Goal: Transaction & Acquisition: Purchase product/service

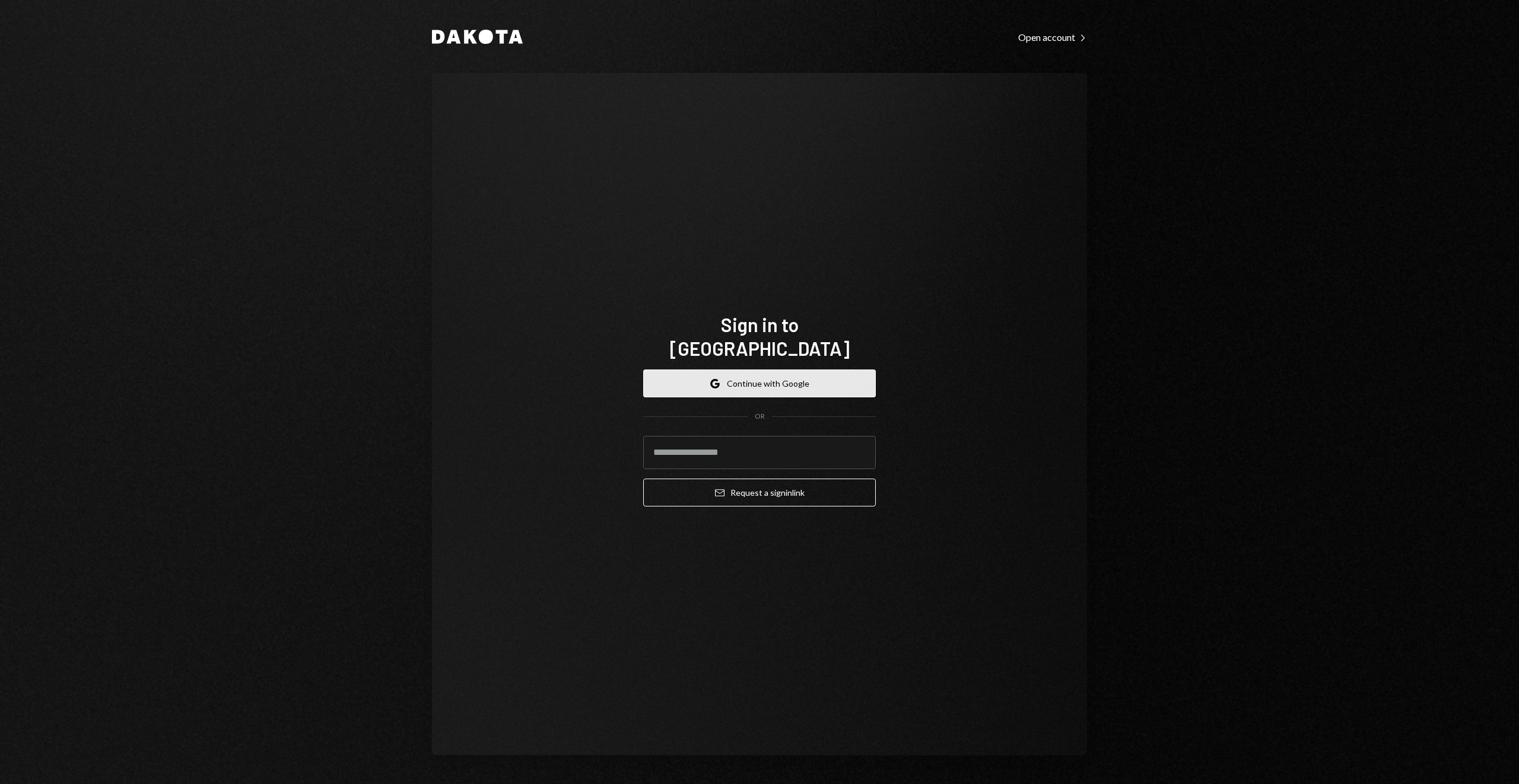
click at [762, 370] on button "Google Continue with Google" at bounding box center [760, 383] width 233 height 27
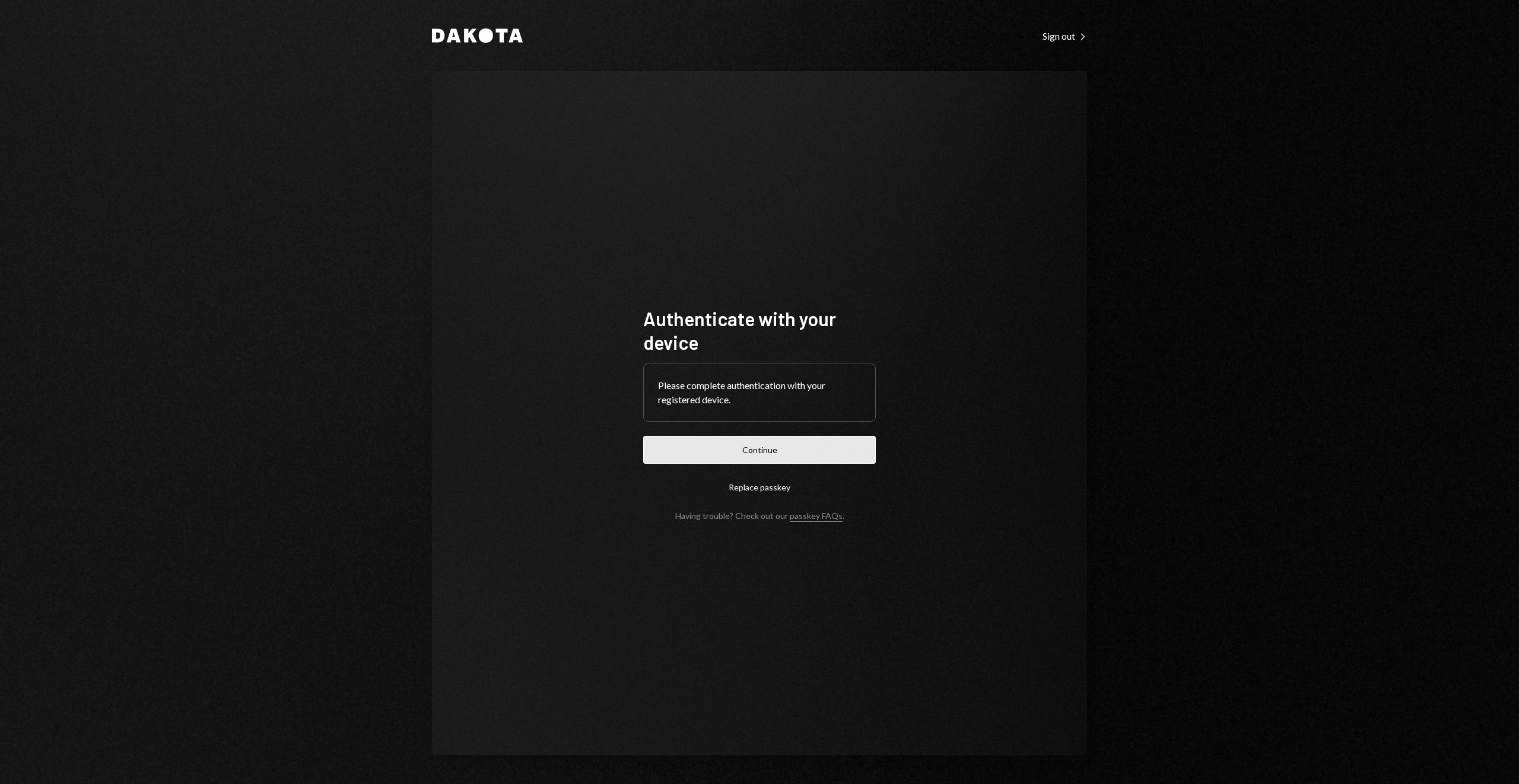
click at [803, 454] on button "Continue" at bounding box center [760, 449] width 233 height 27
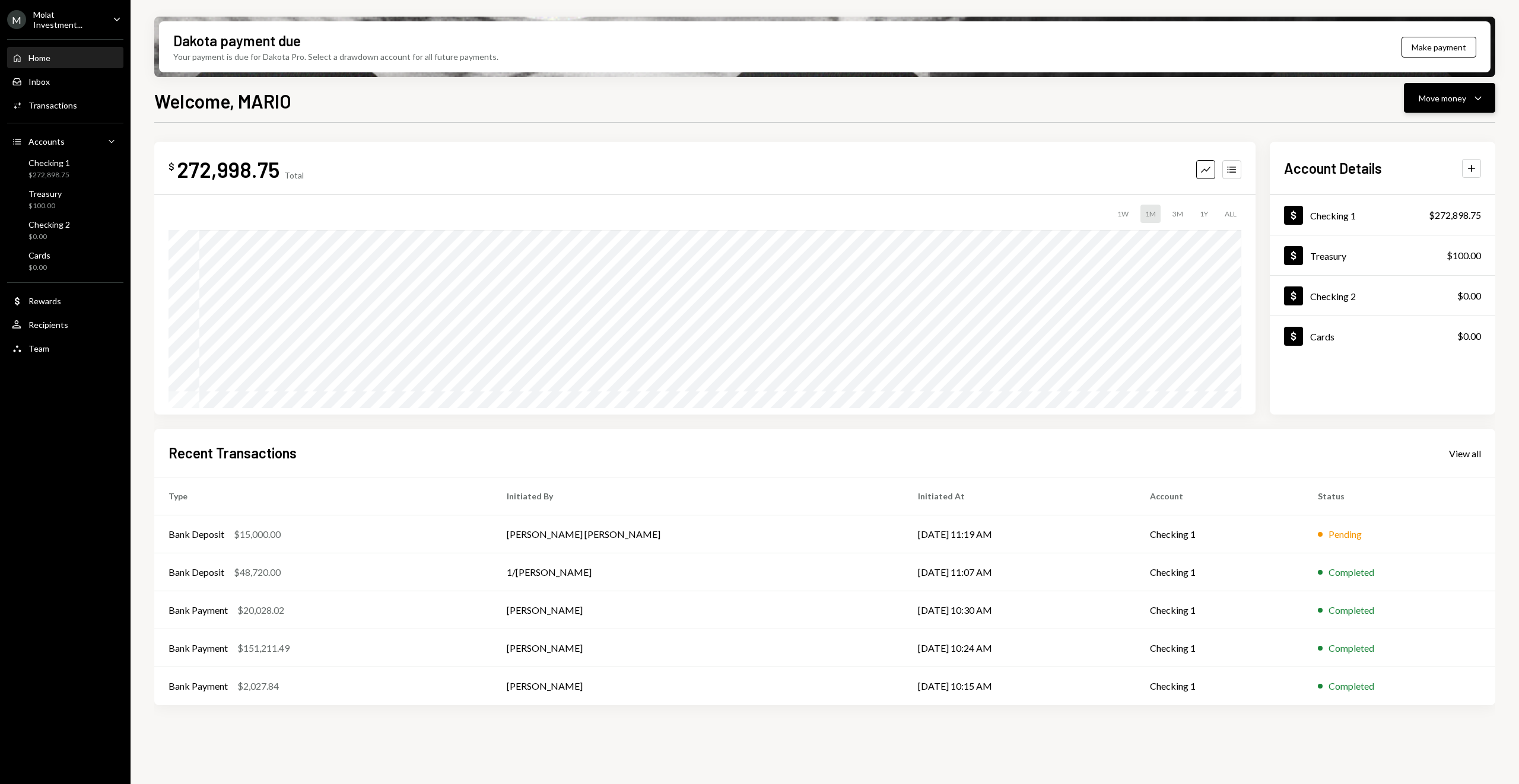
click at [1453, 108] on button "Move money Caret Down" at bounding box center [1449, 98] width 91 height 30
click at [1450, 132] on div "Send" at bounding box center [1440, 134] width 87 height 13
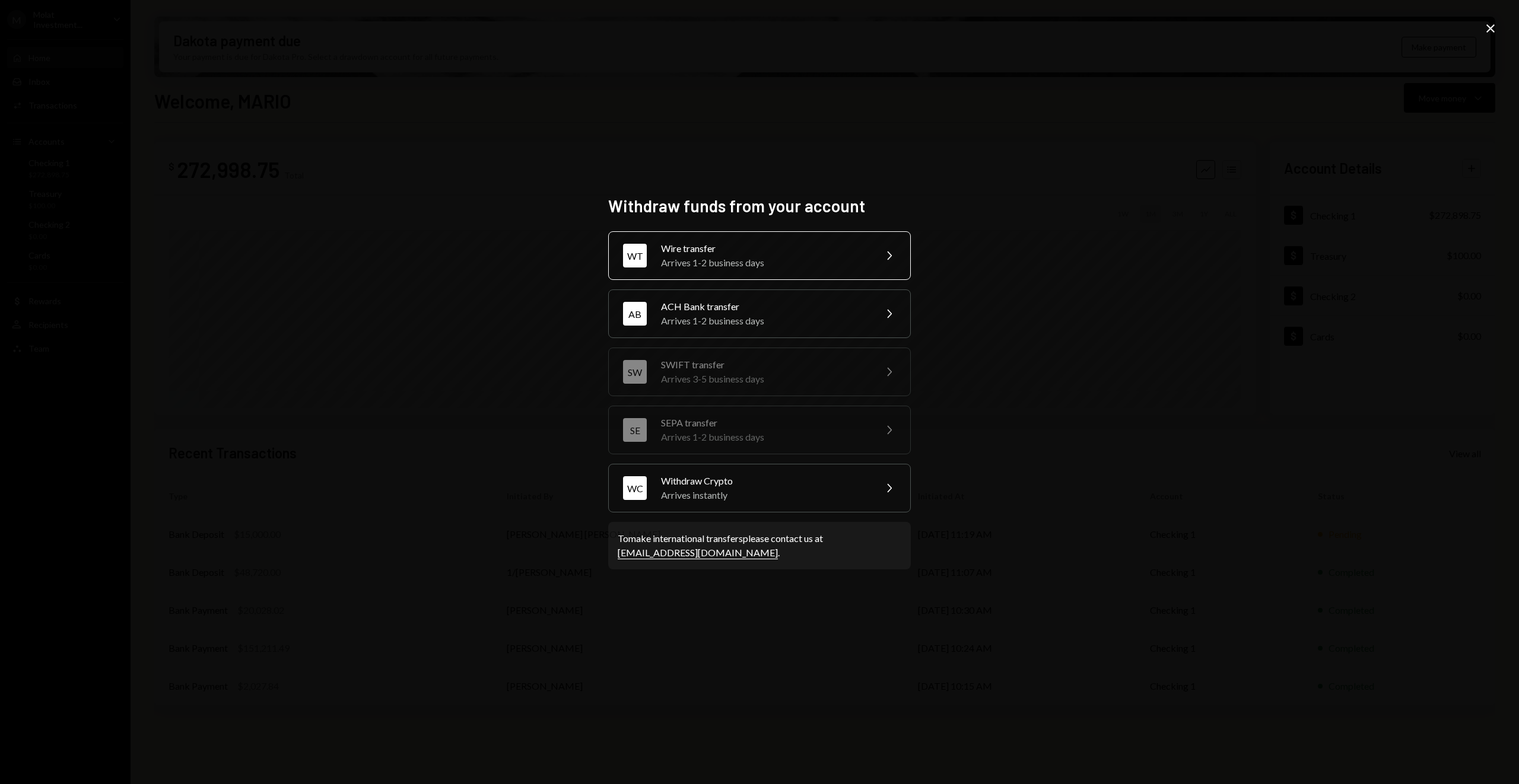
click at [818, 259] on div "Arrives 1-2 business days" at bounding box center [764, 262] width 207 height 15
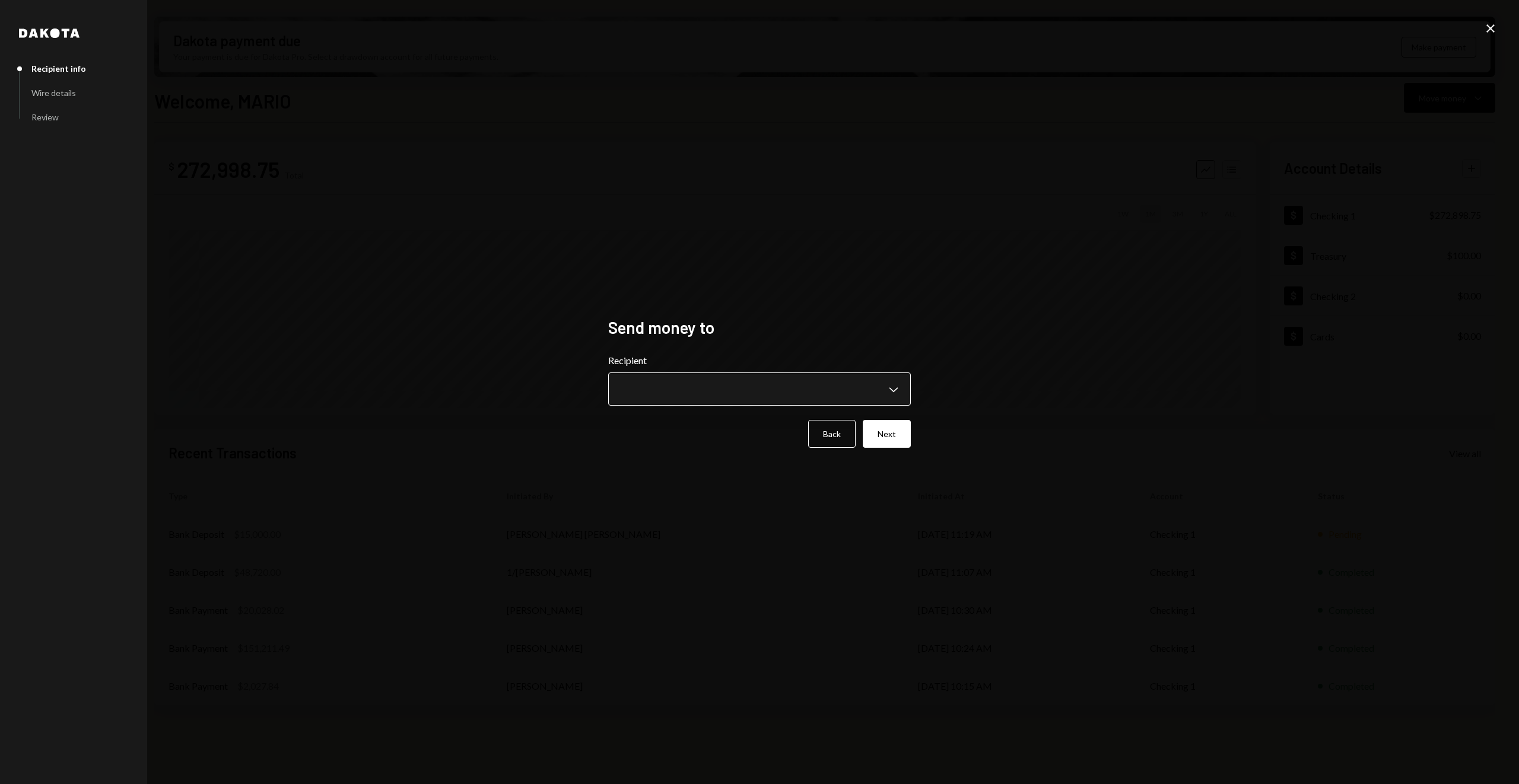
click at [851, 382] on body "M Molat Investment... Caret Down Home Home Inbox Inbox Activities Transactions …" at bounding box center [760, 392] width 1519 height 784
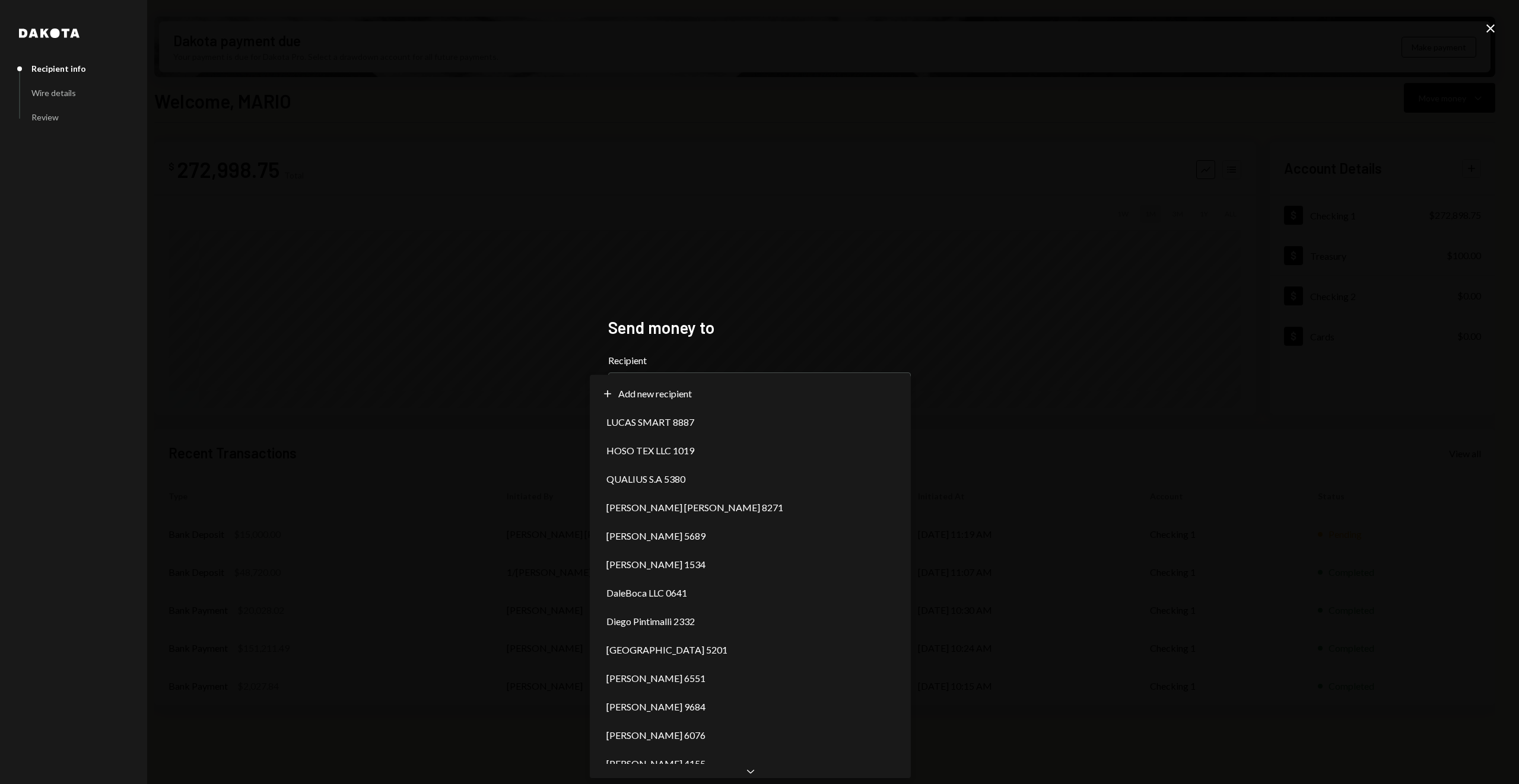
click at [769, 261] on div "**********" at bounding box center [760, 392] width 1519 height 784
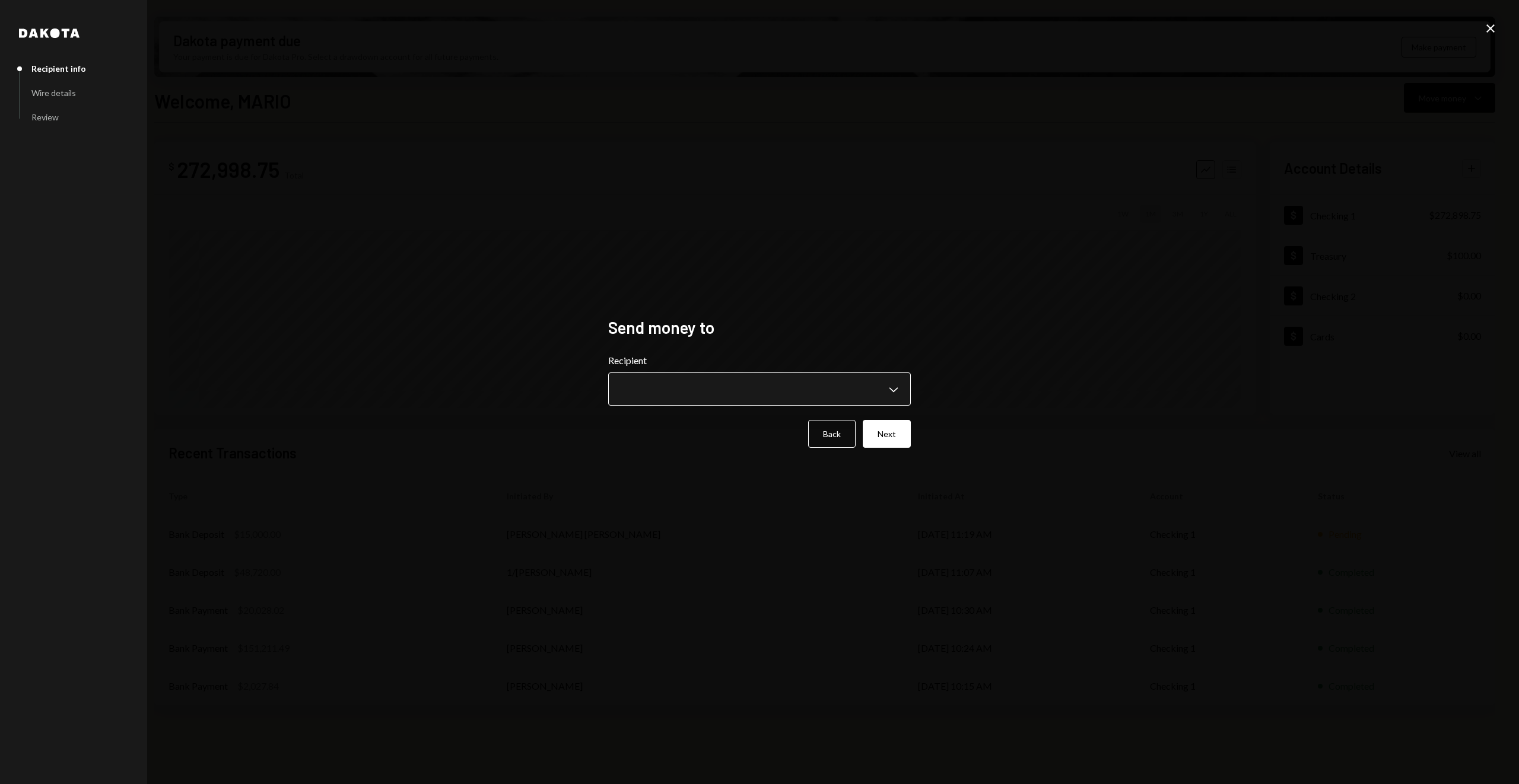
click at [848, 388] on body "M Molat Investment... Caret Down Home Home Inbox Inbox Activities Transactions …" at bounding box center [760, 392] width 1519 height 784
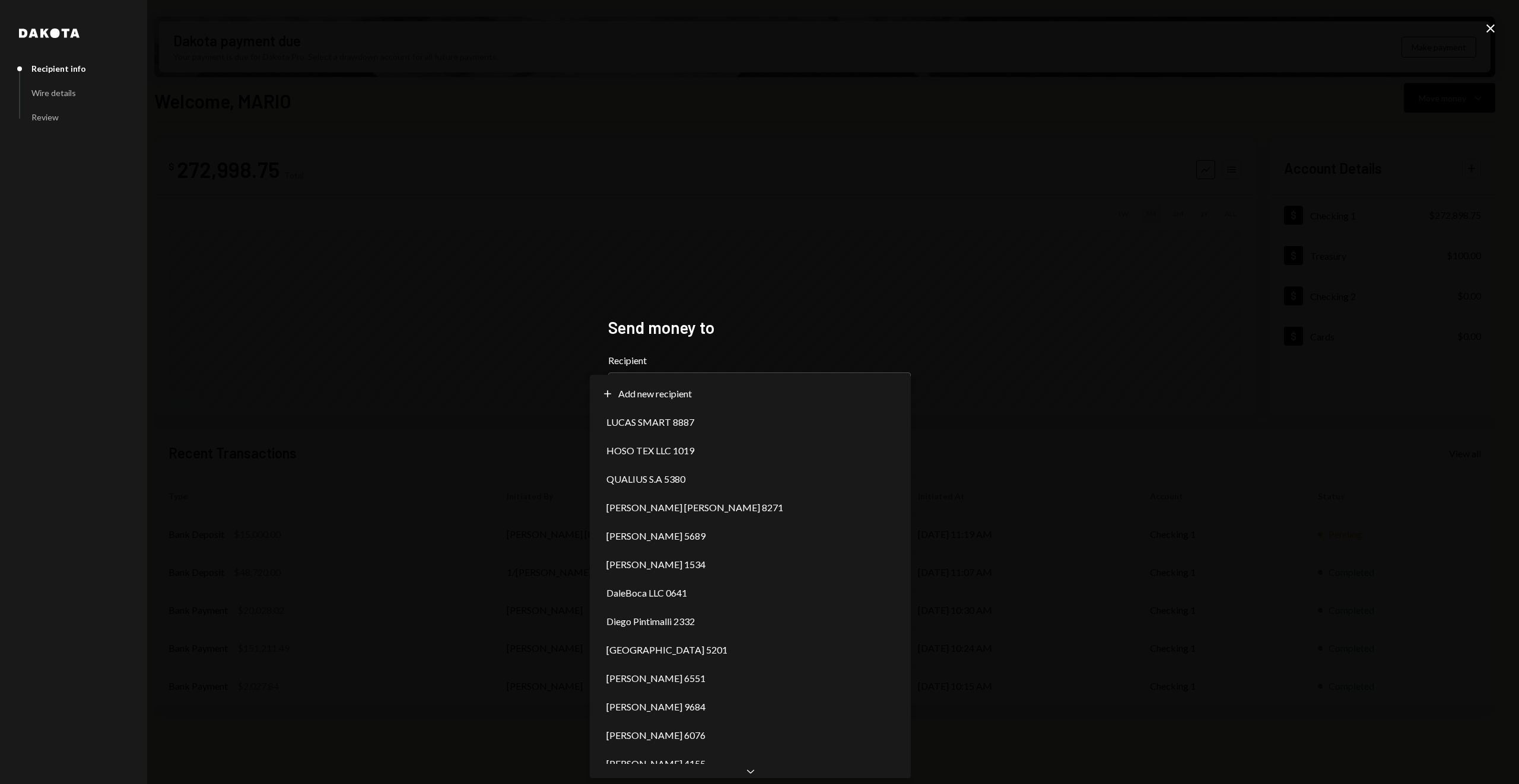
click at [439, 288] on div "**********" at bounding box center [760, 392] width 1519 height 784
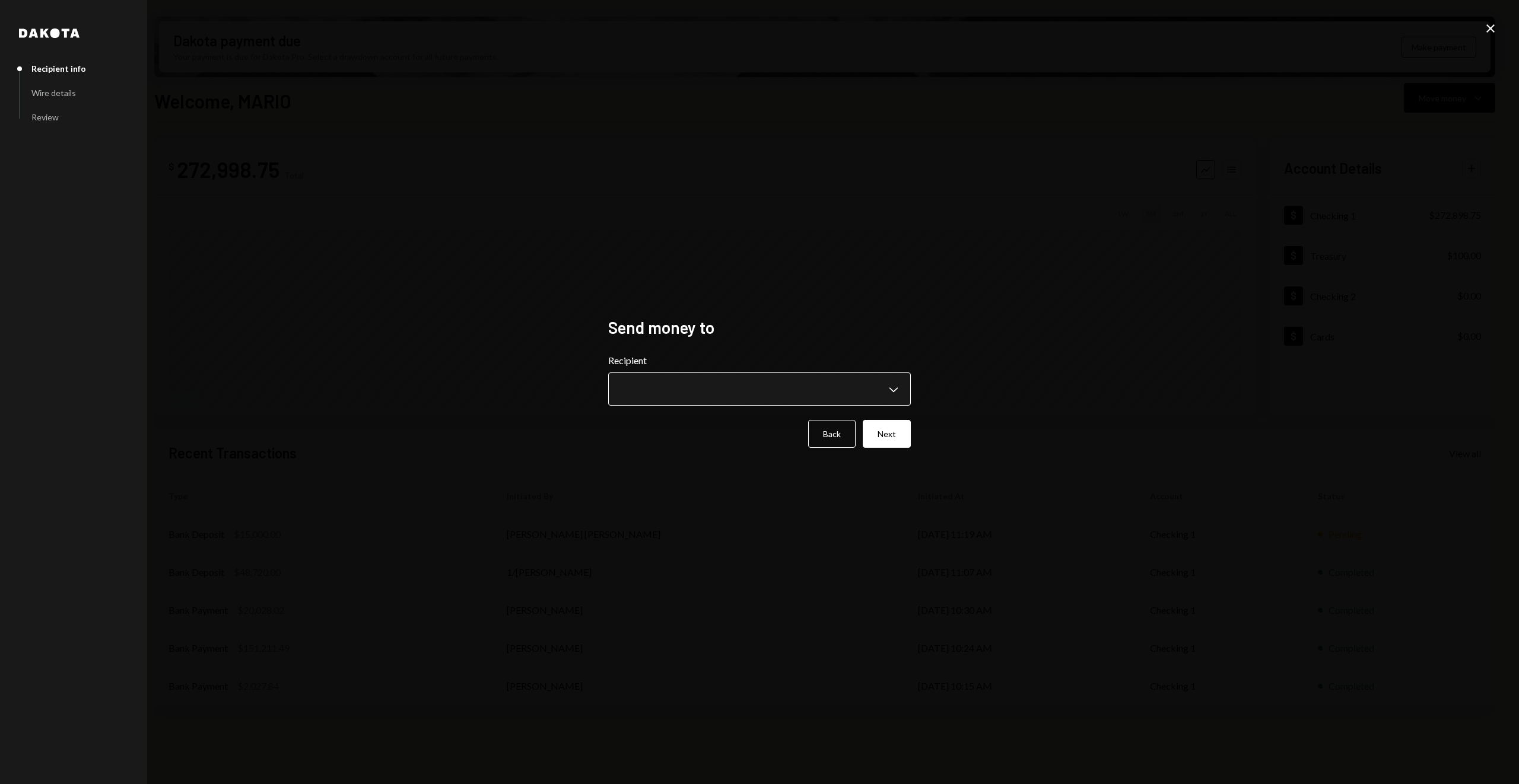
click at [616, 393] on body "M Molat Investment... Caret Down Home Home Inbox Inbox Activities Transactions …" at bounding box center [760, 392] width 1519 height 784
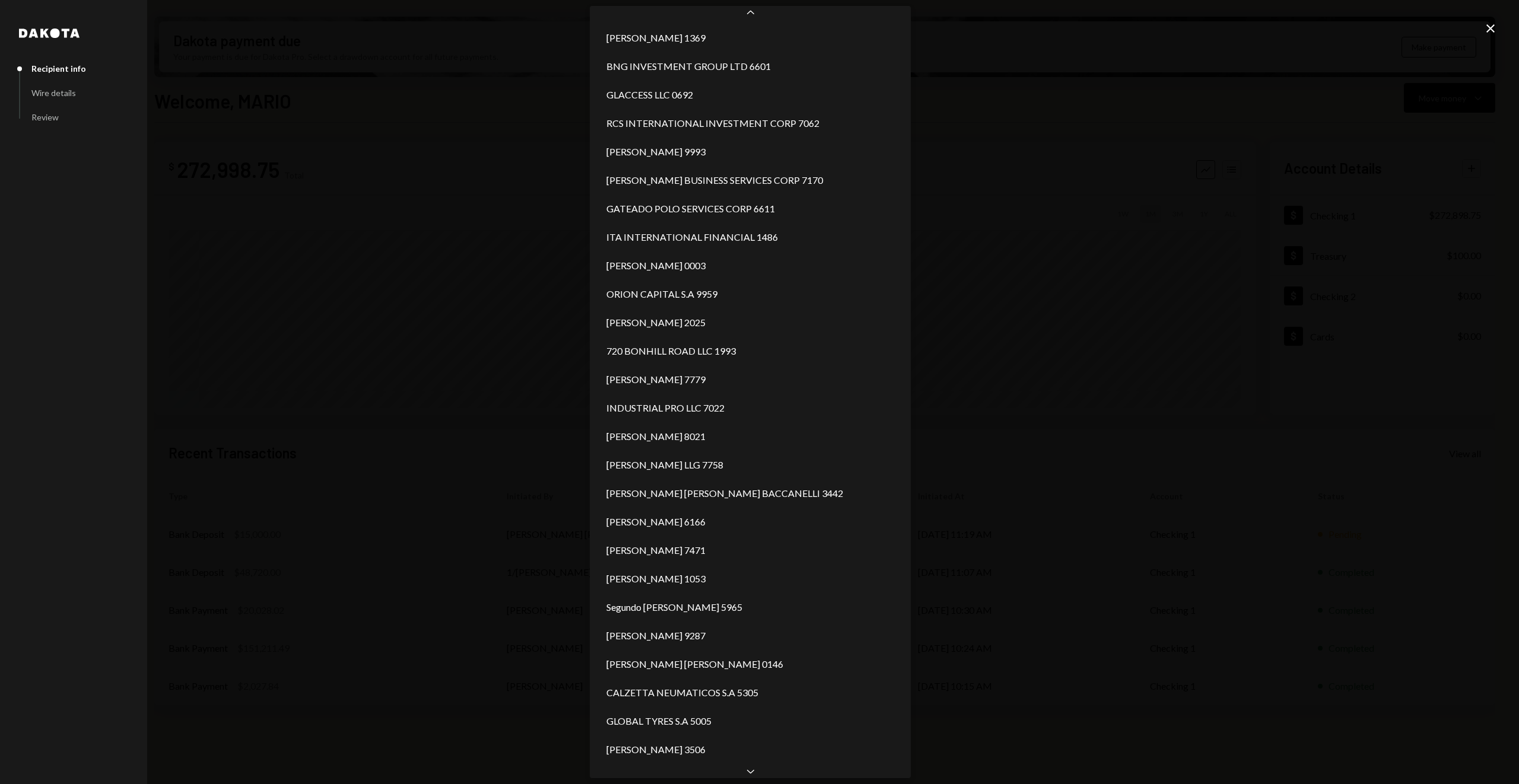
scroll to position [1766, 0]
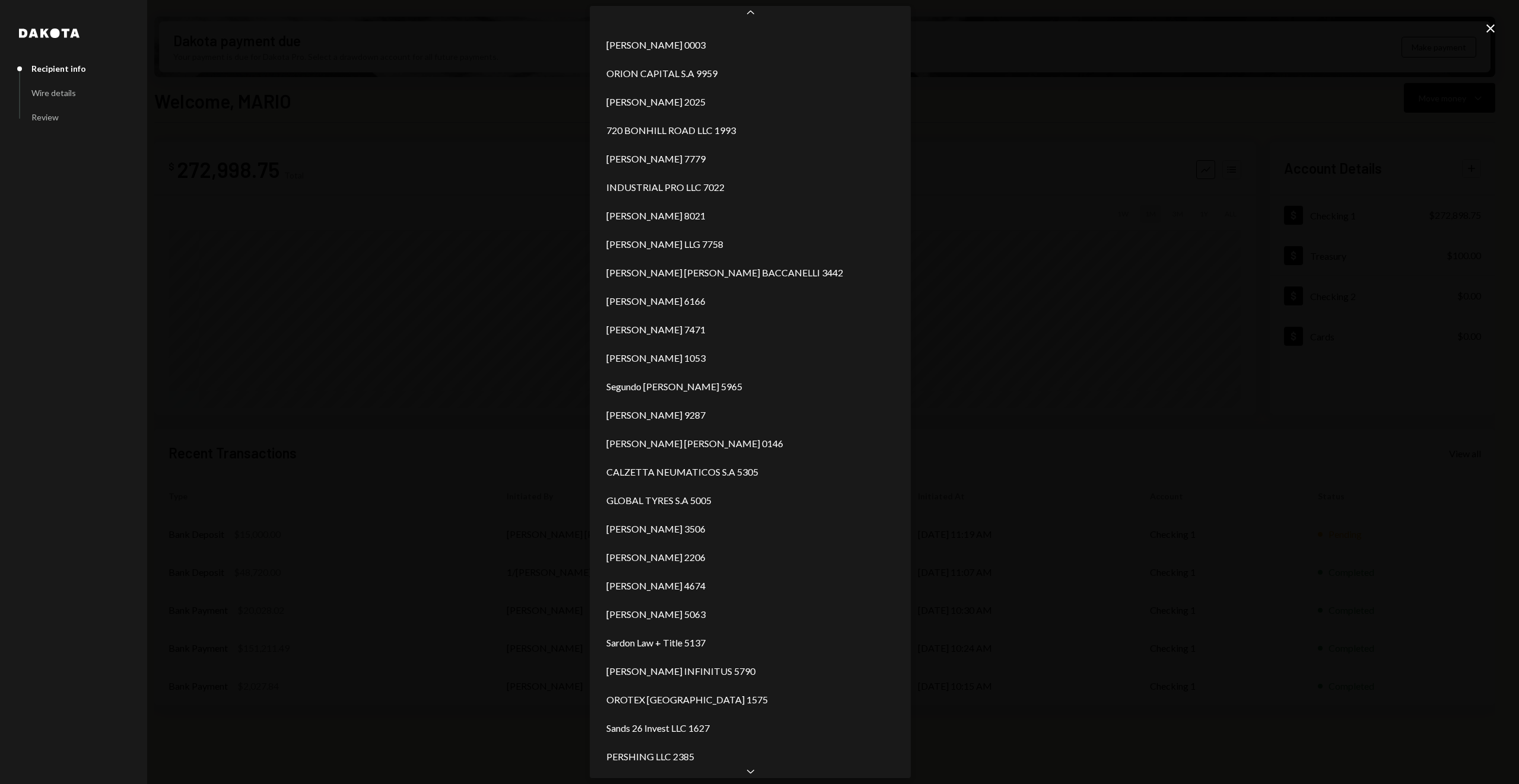
click at [753, 775] on icon "Chevron Down" at bounding box center [751, 771] width 12 height 12
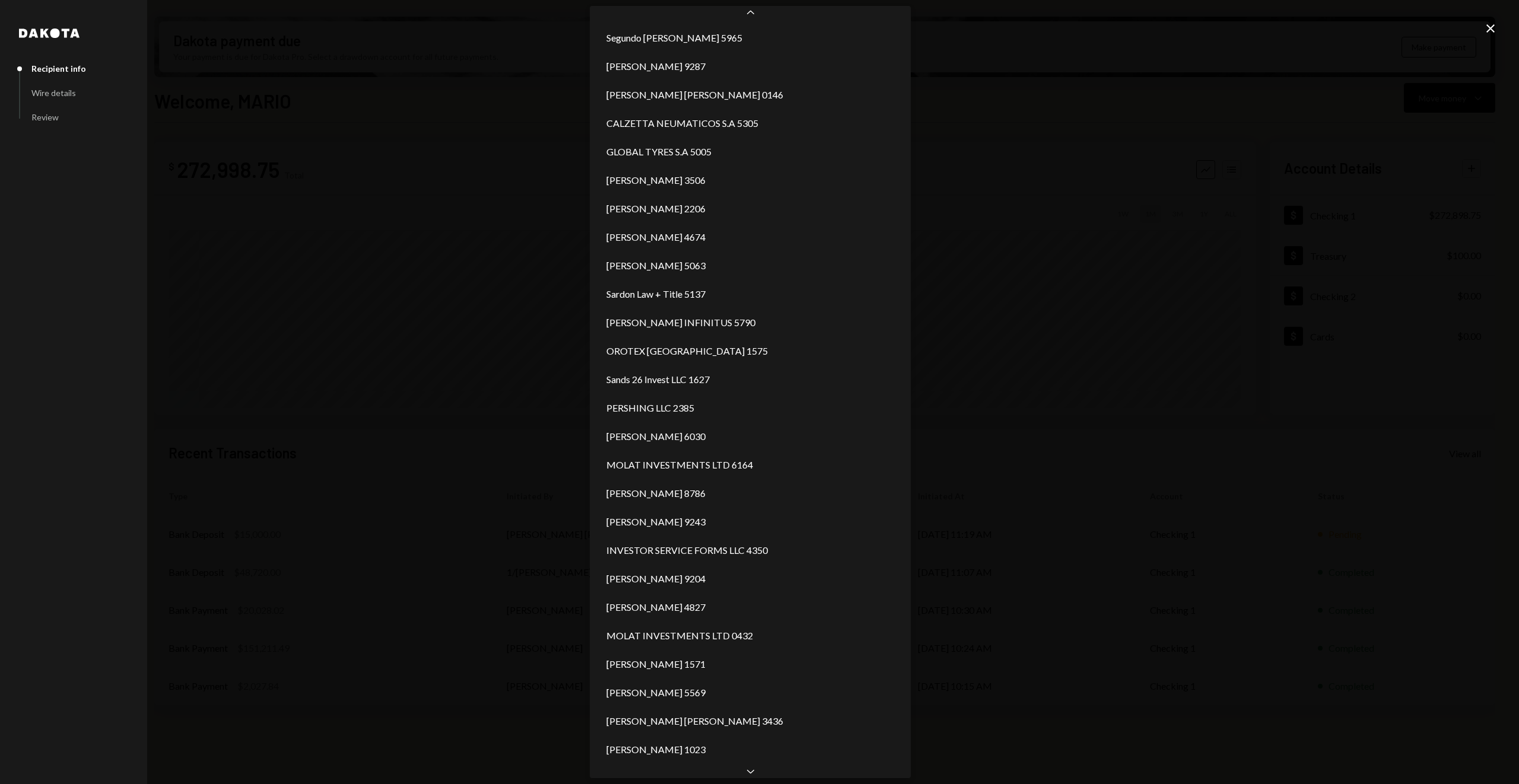
scroll to position [2269, 0]
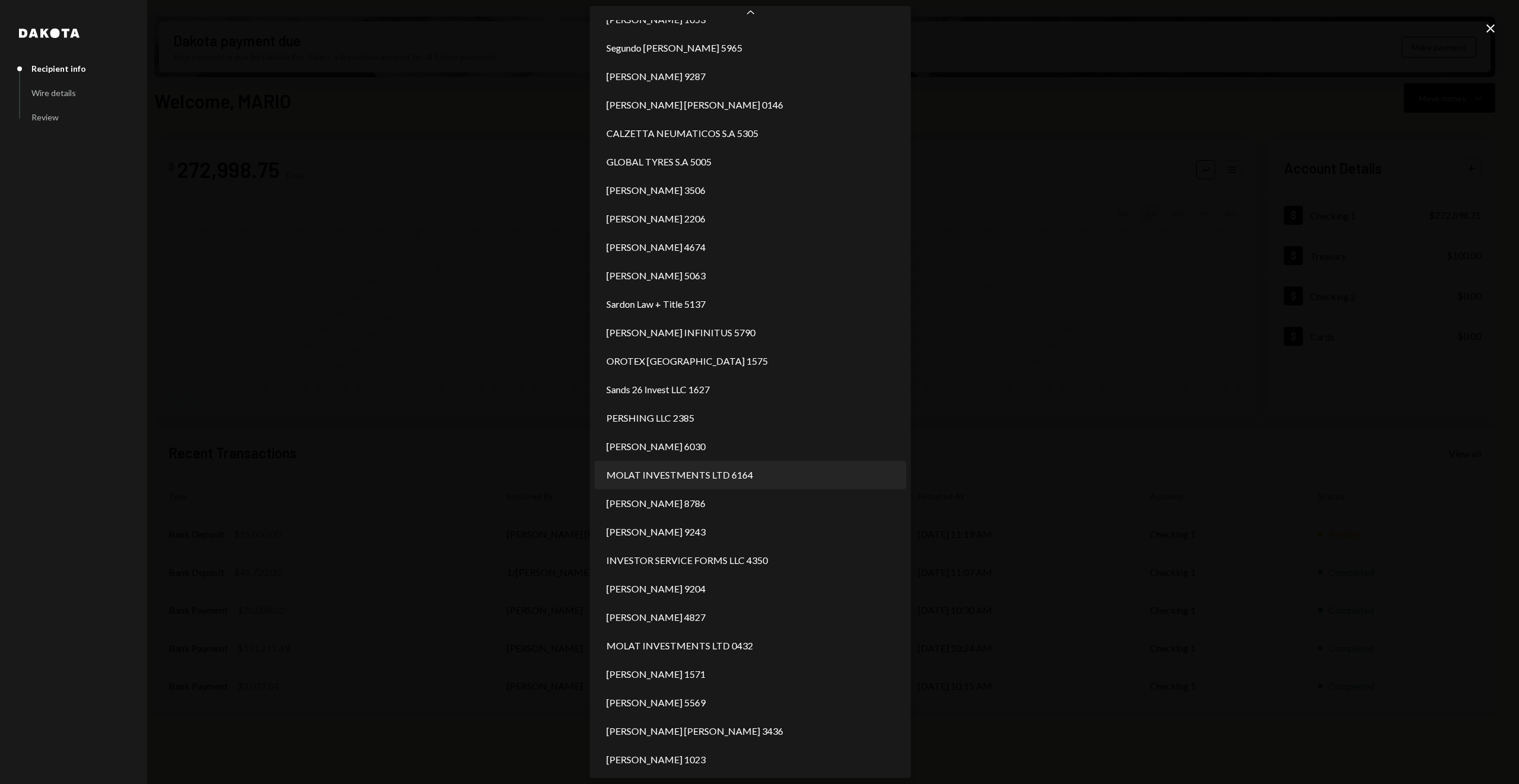
select select "**********"
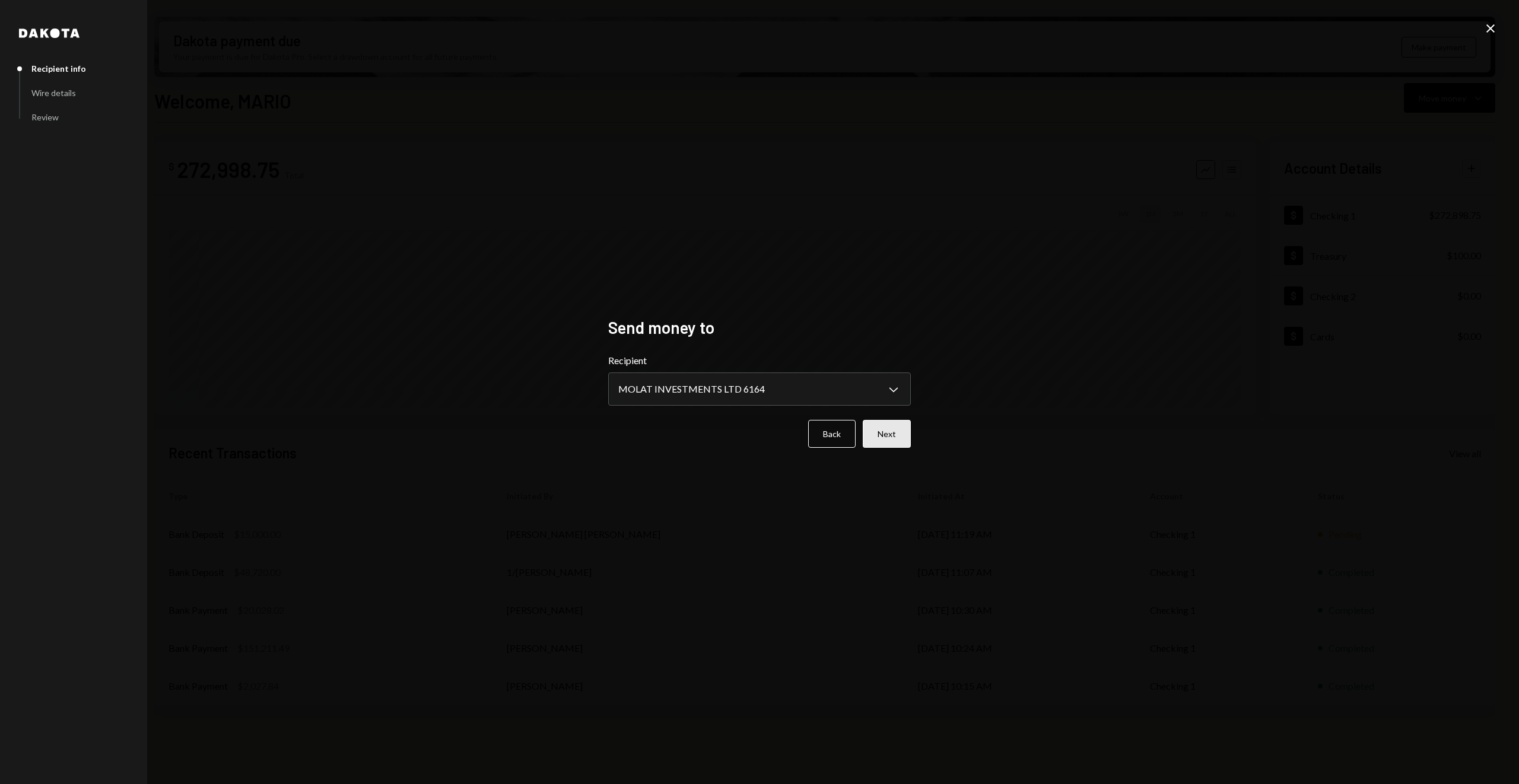
click at [871, 431] on button "Next" at bounding box center [887, 434] width 48 height 27
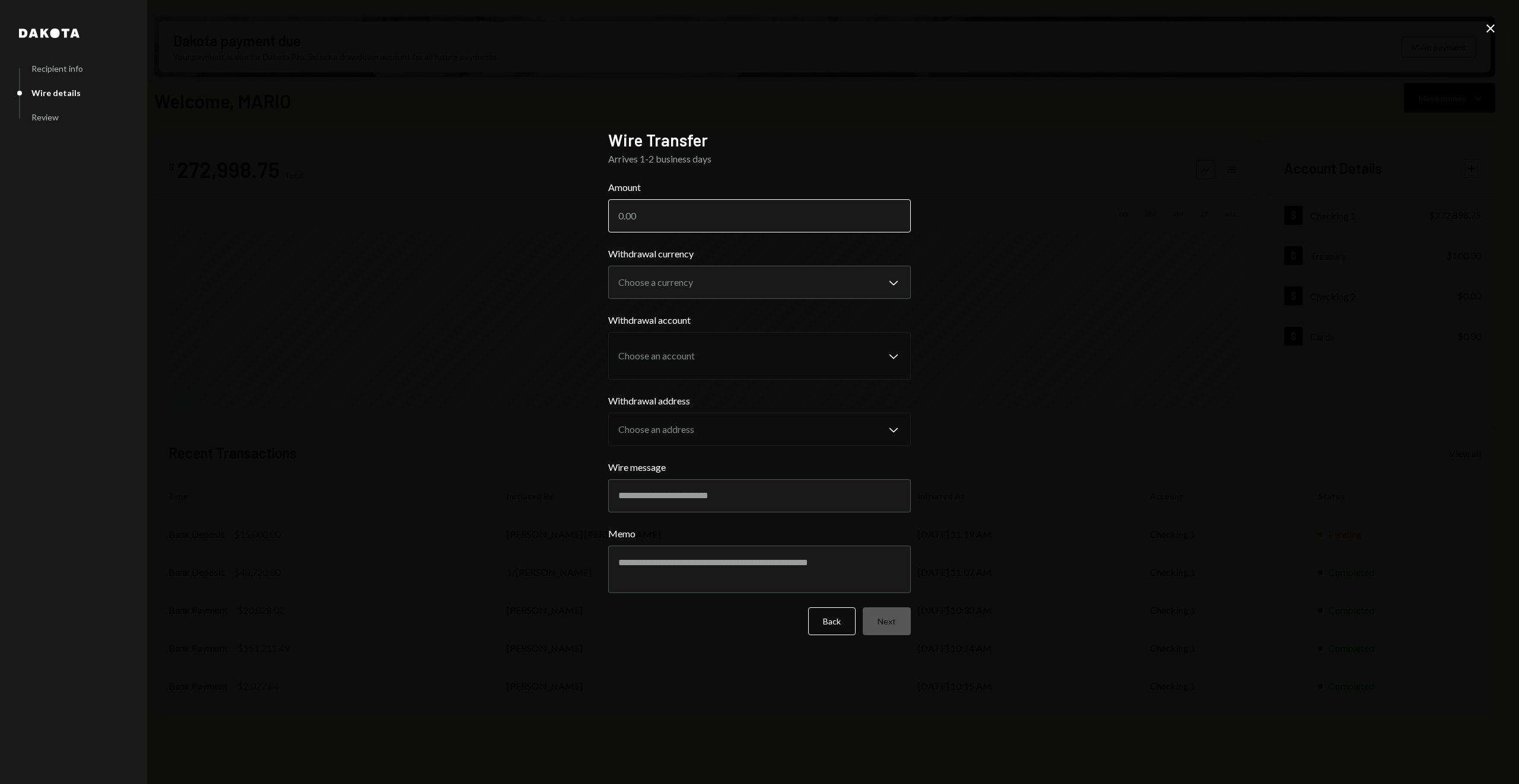
click at [675, 219] on input "Amount" at bounding box center [760, 215] width 303 height 33
type input "22500"
click at [672, 278] on body "M Molat Investment... Caret Down Home Home Inbox Inbox Activities Transactions …" at bounding box center [760, 392] width 1519 height 784
select select "****"
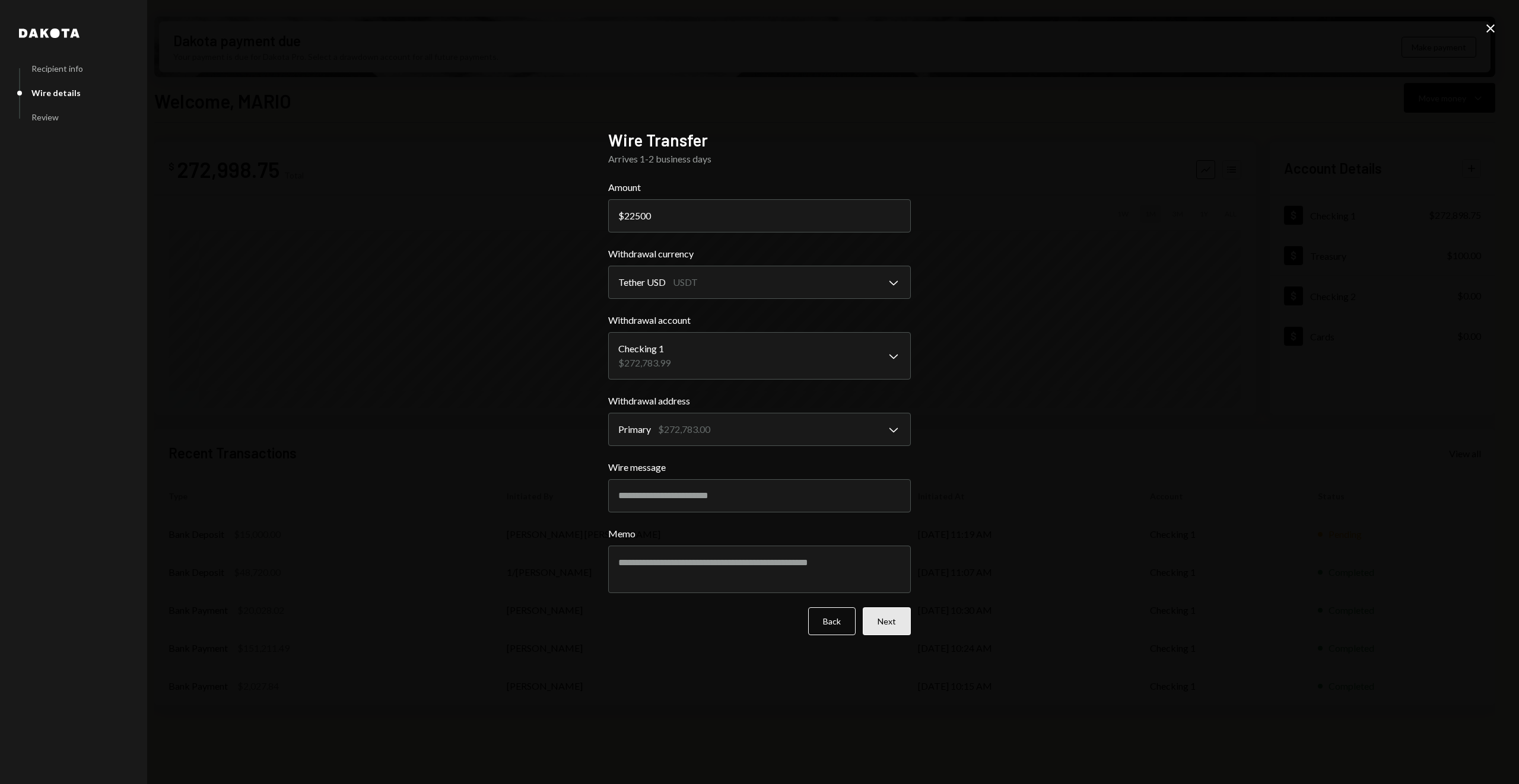
click at [894, 635] on button "Next" at bounding box center [887, 621] width 48 height 27
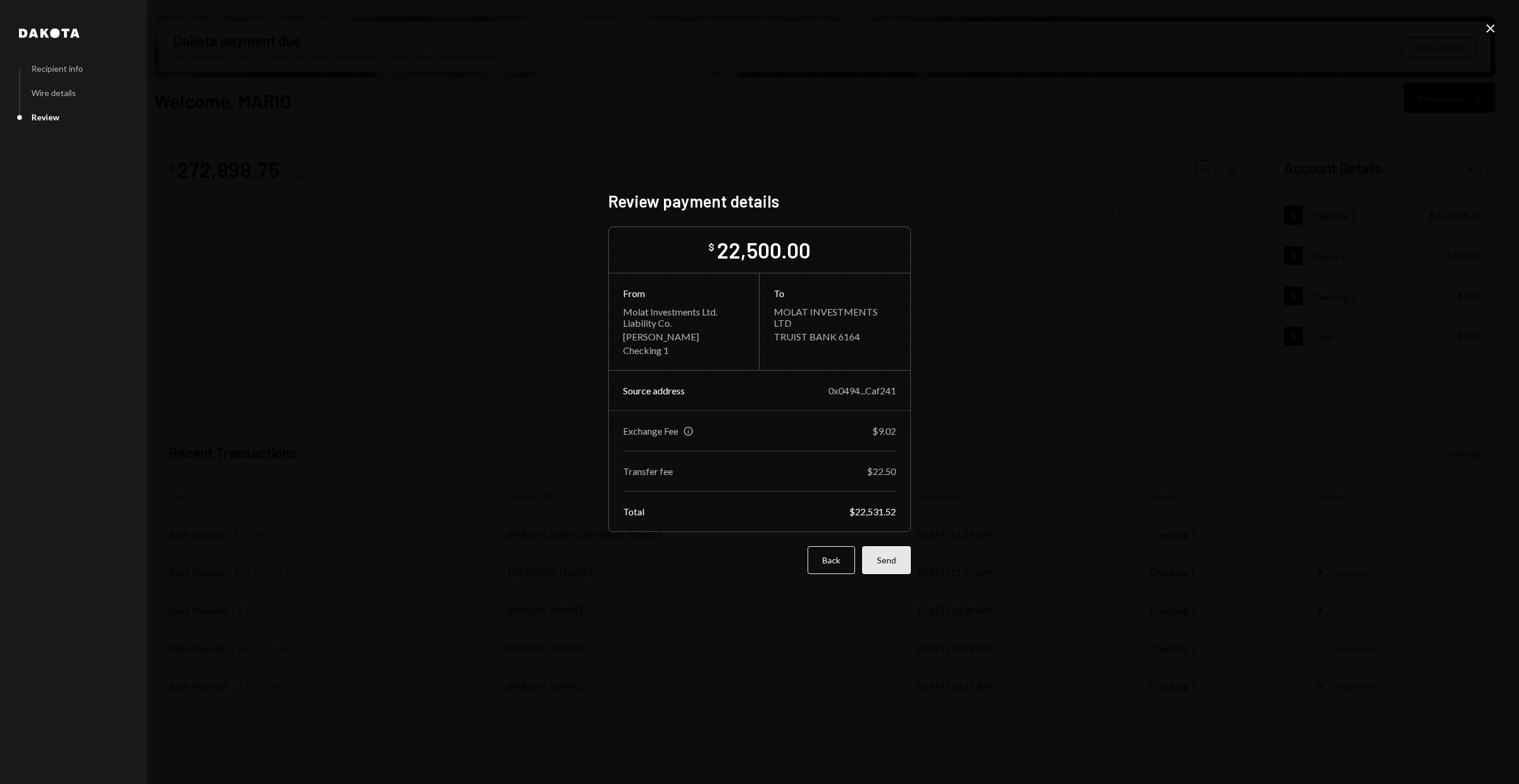
click at [889, 563] on button "Send" at bounding box center [887, 560] width 49 height 27
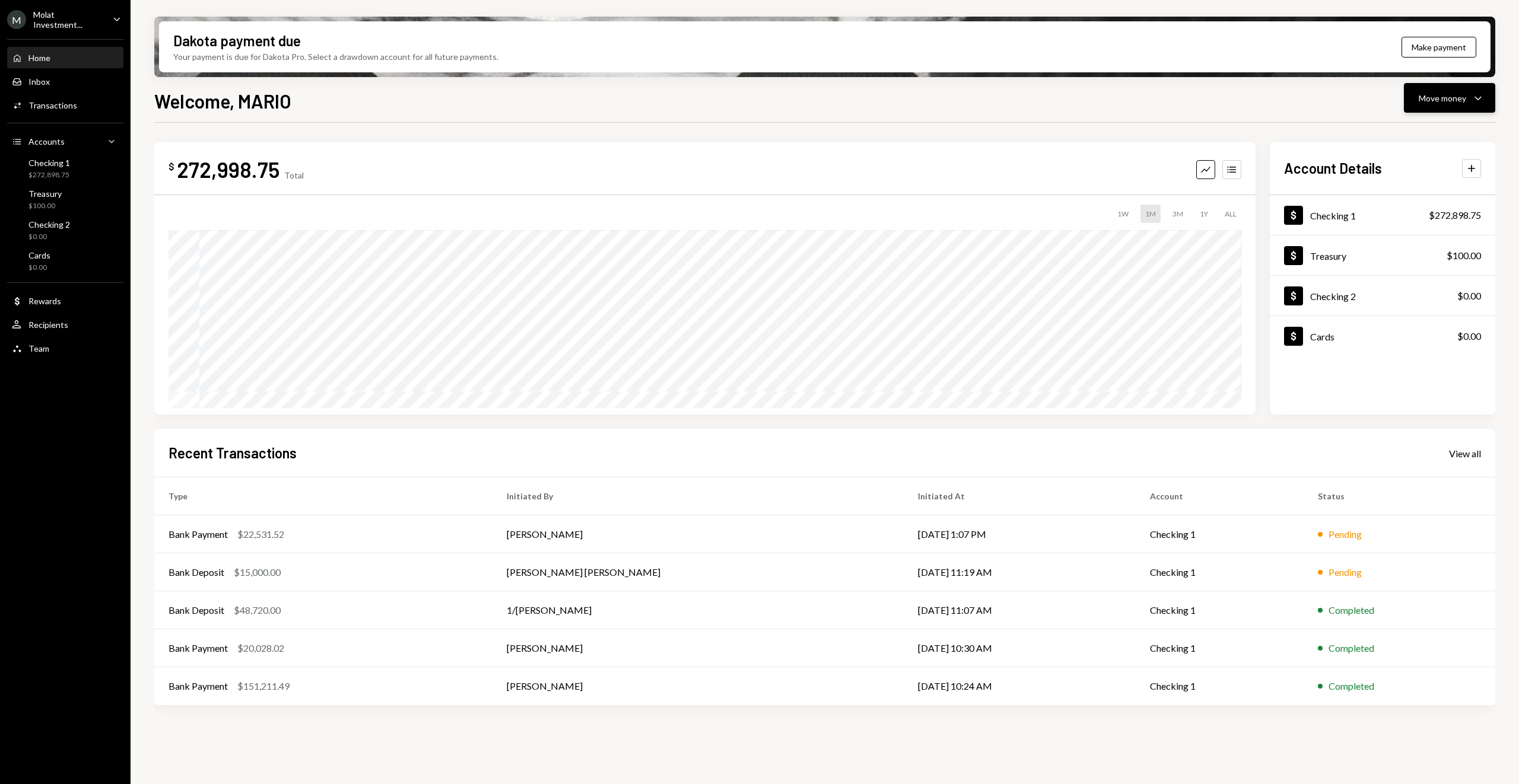
click at [1425, 107] on button "Move money Caret Down" at bounding box center [1449, 98] width 91 height 30
click at [1419, 129] on div "Send" at bounding box center [1440, 134] width 87 height 13
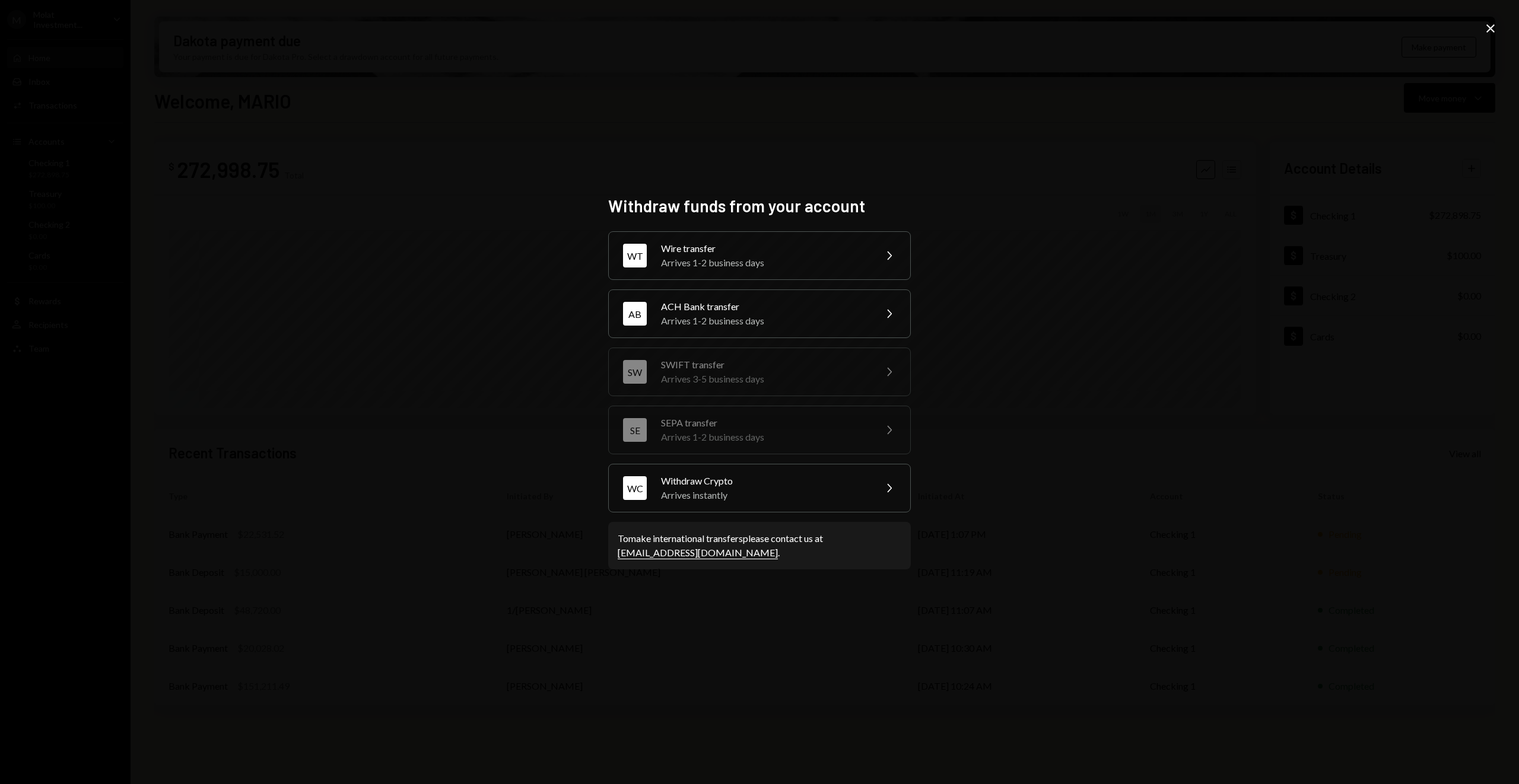
click at [874, 250] on div "WT Wire transfer Arrives 1-2 business days Chevron Right" at bounding box center [760, 256] width 303 height 49
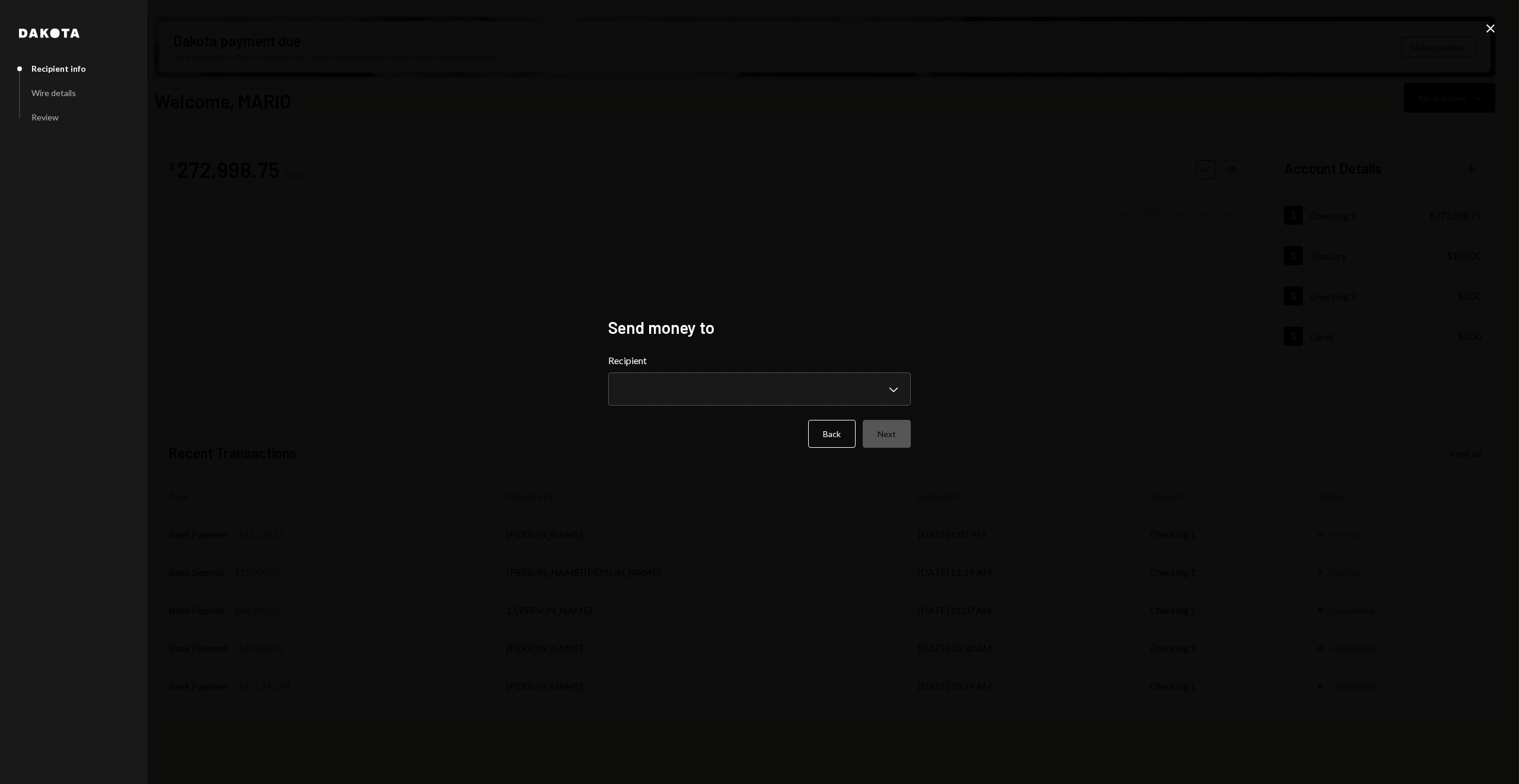
click at [888, 410] on form "**********" at bounding box center [760, 401] width 303 height 94
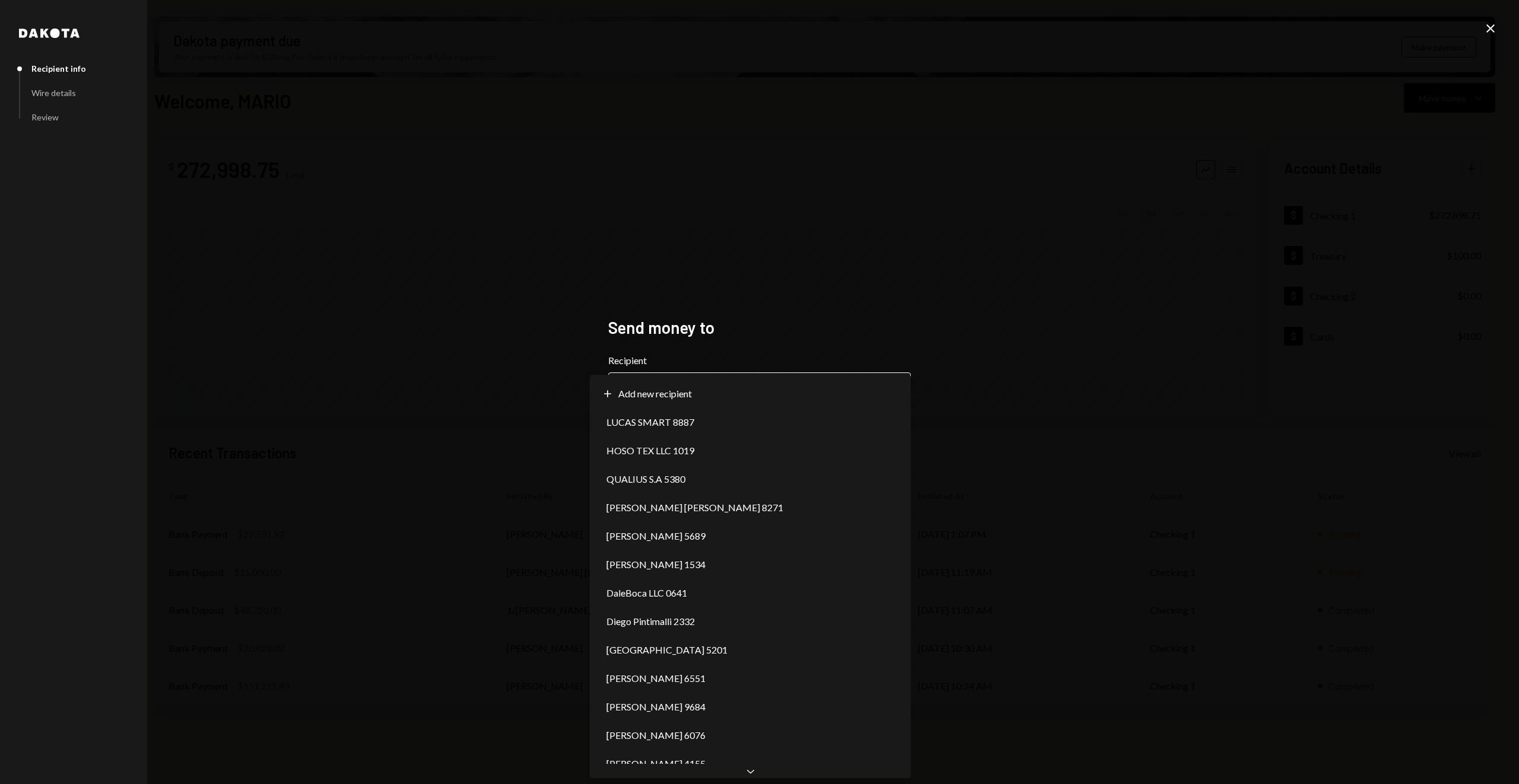
click at [882, 399] on body "M Molat Investment... Caret Down Home Home Inbox Inbox Activities Transactions …" at bounding box center [760, 392] width 1519 height 784
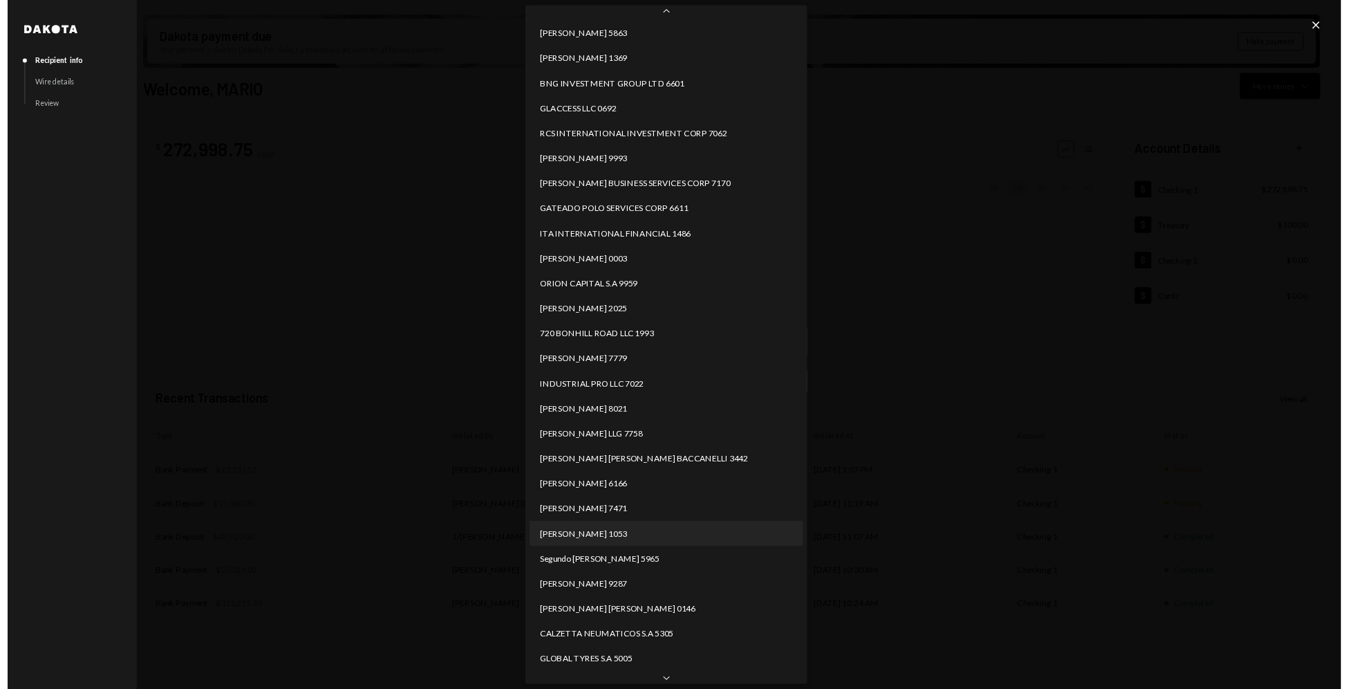
scroll to position [1993, 0]
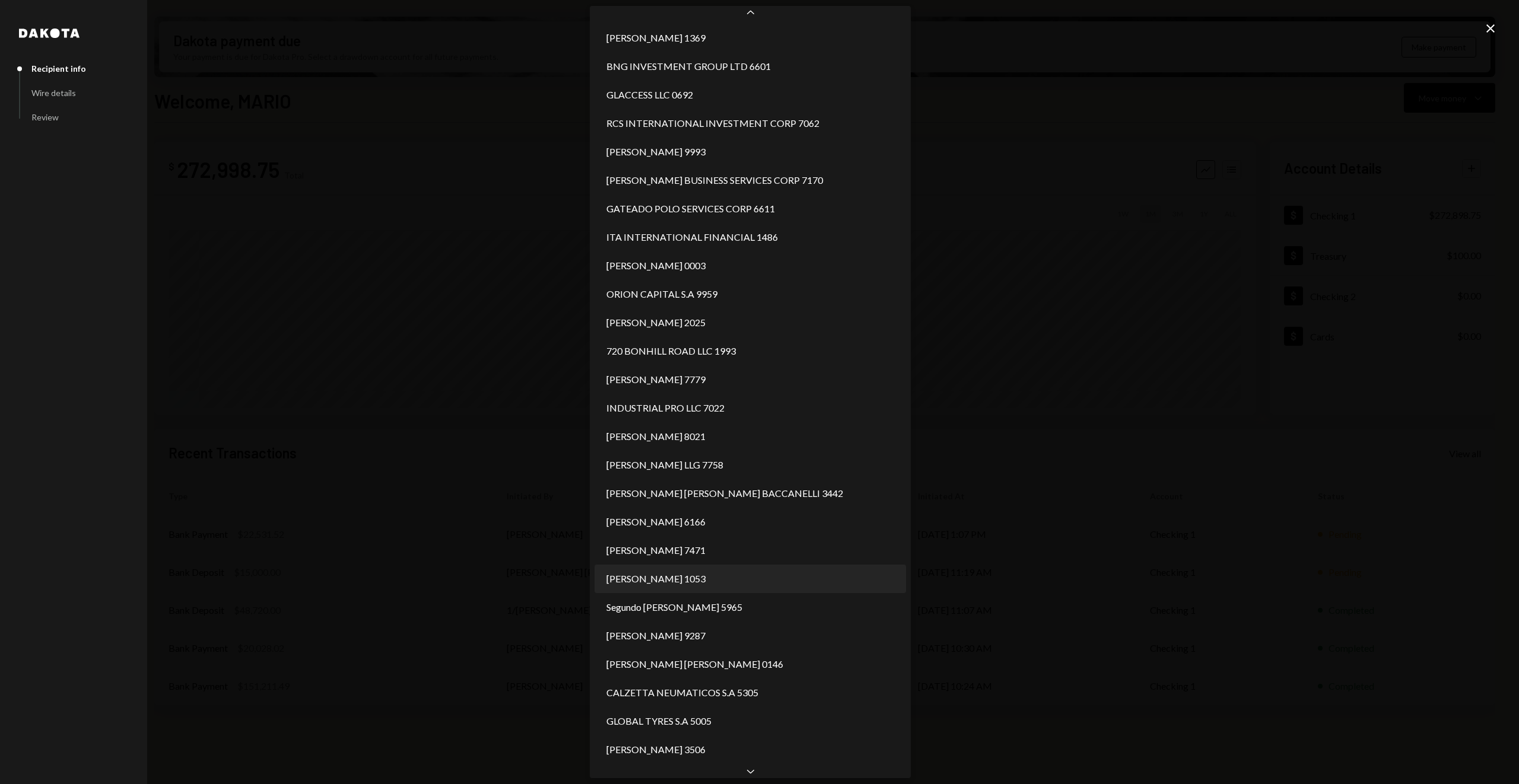
select select "**********"
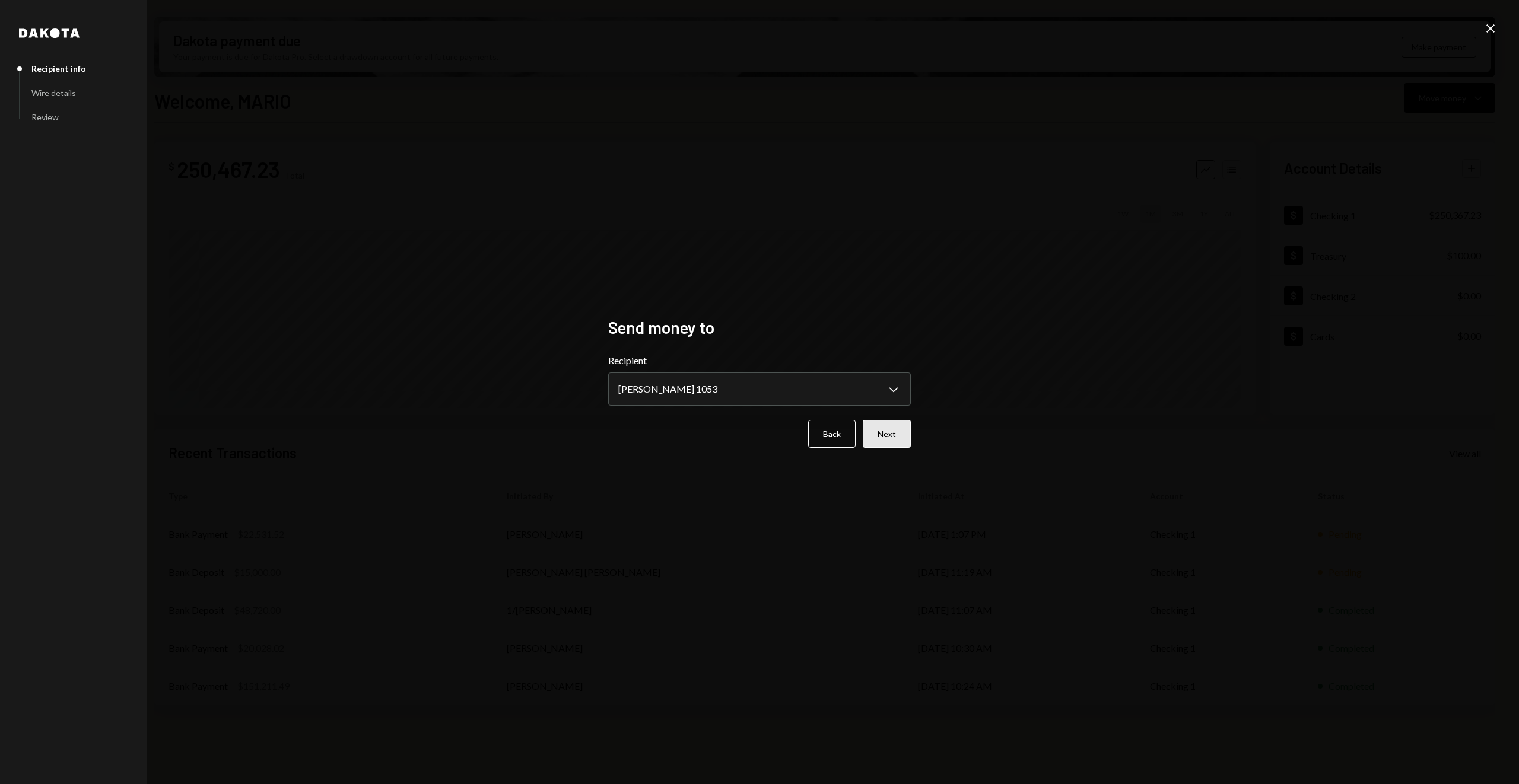
click at [899, 439] on button "Next" at bounding box center [887, 434] width 48 height 27
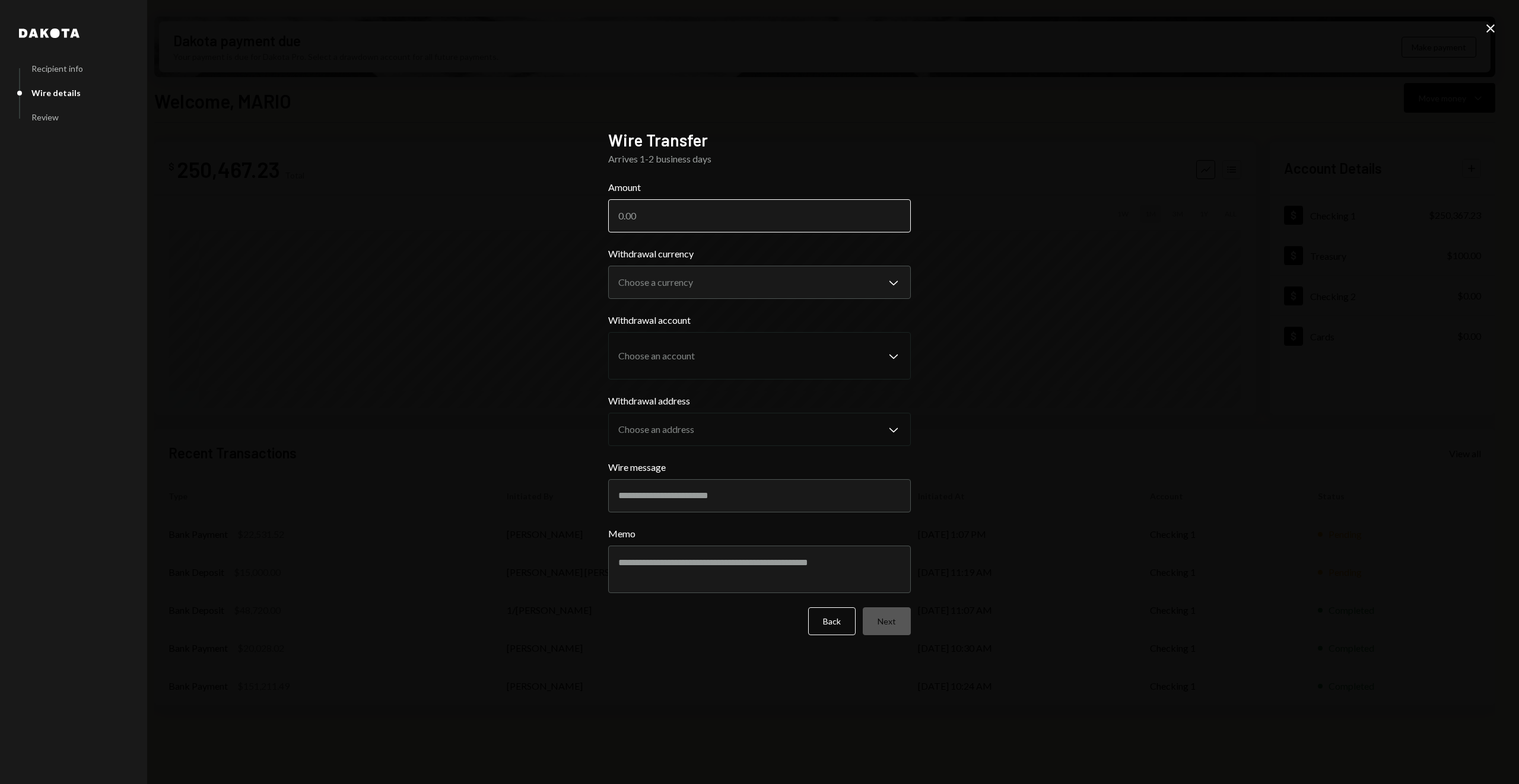
click at [759, 226] on input "Amount" at bounding box center [760, 215] width 303 height 33
type input "140000"
click at [781, 270] on body "M Molat Investment... Caret Down Home Home Inbox Inbox Activities Transactions …" at bounding box center [760, 392] width 1519 height 784
select select "****"
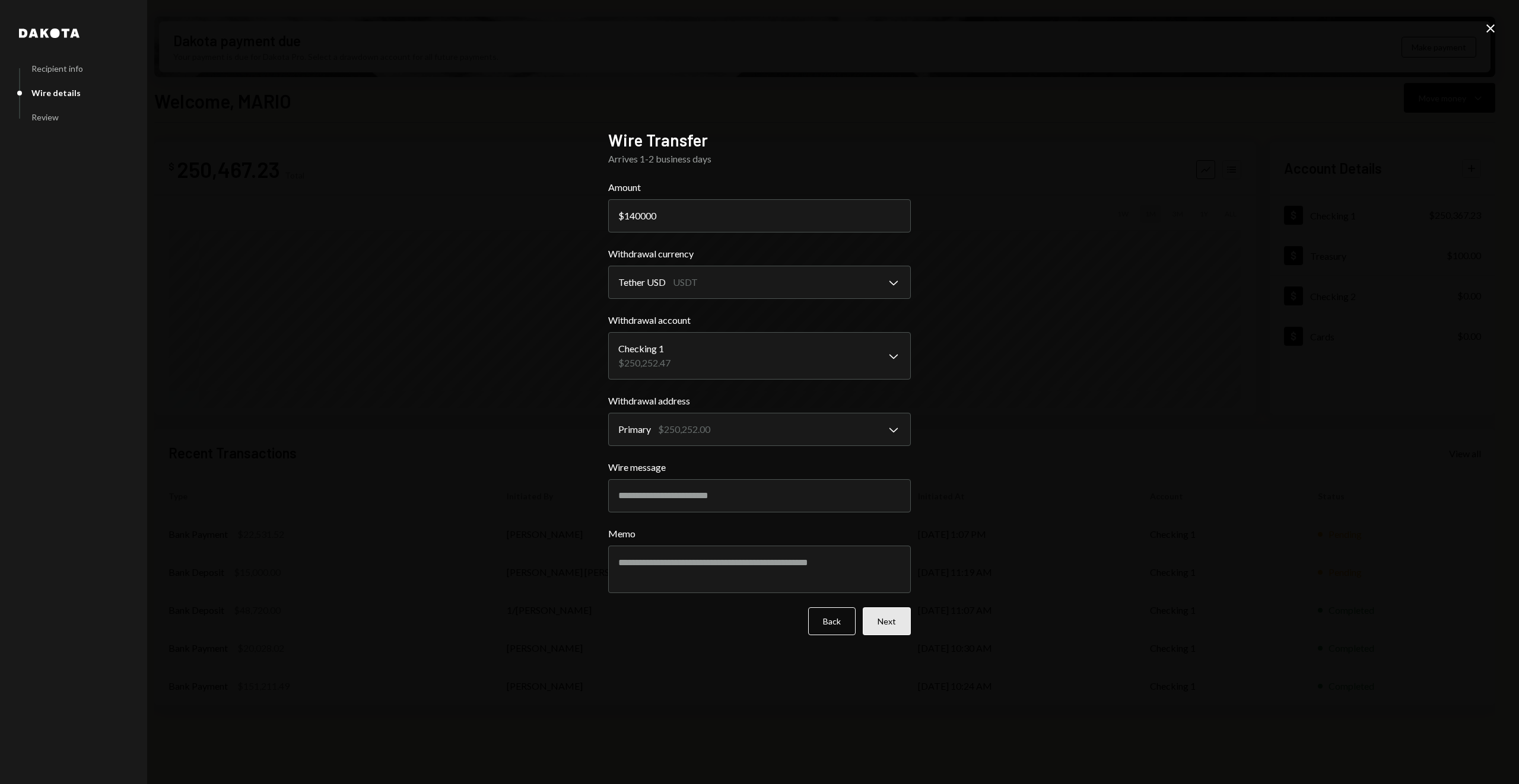
click at [902, 620] on button "Next" at bounding box center [887, 621] width 48 height 27
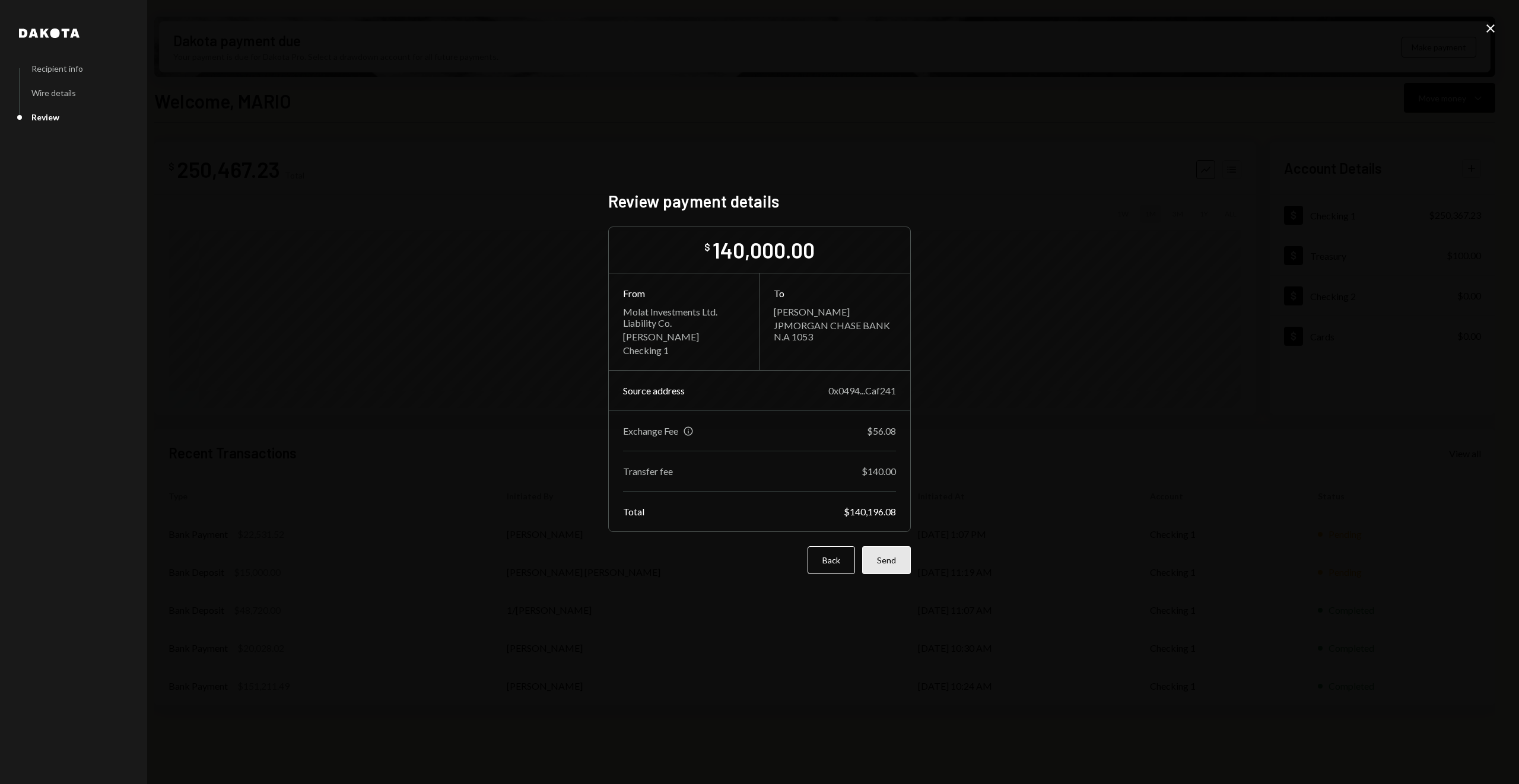
click at [900, 565] on button "Send" at bounding box center [887, 560] width 49 height 27
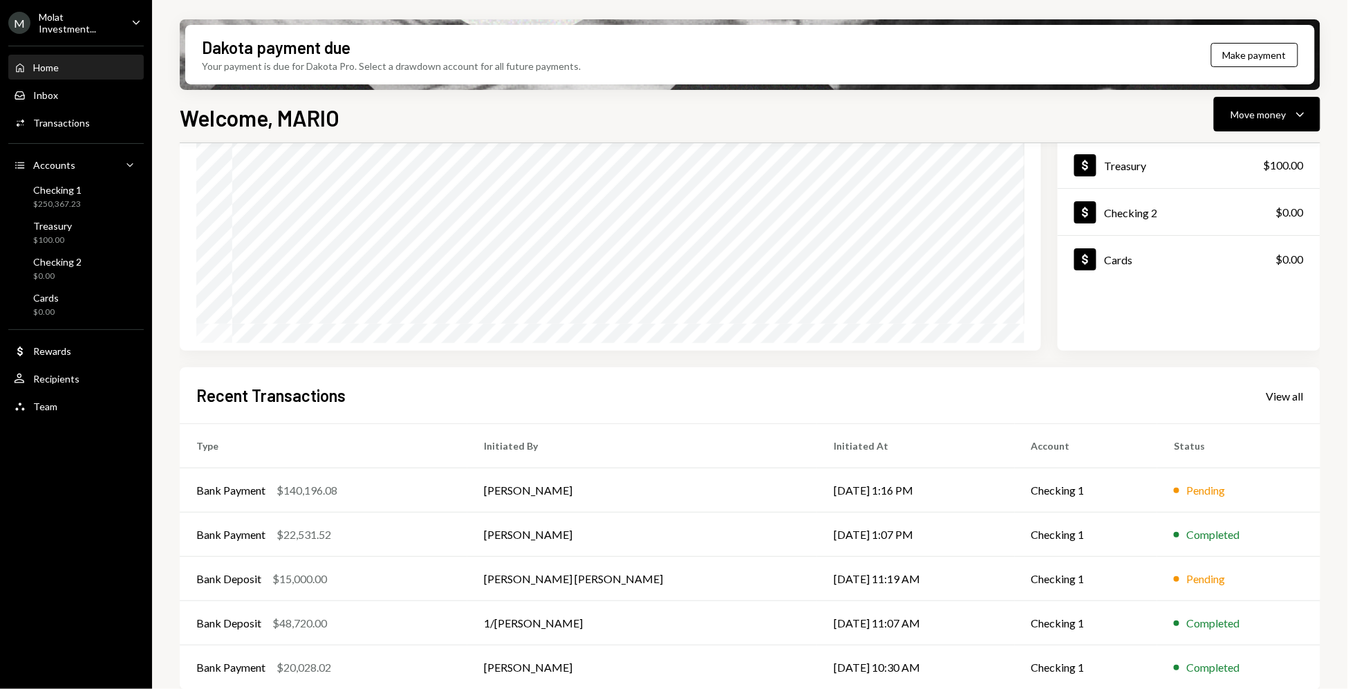
scroll to position [145, 0]
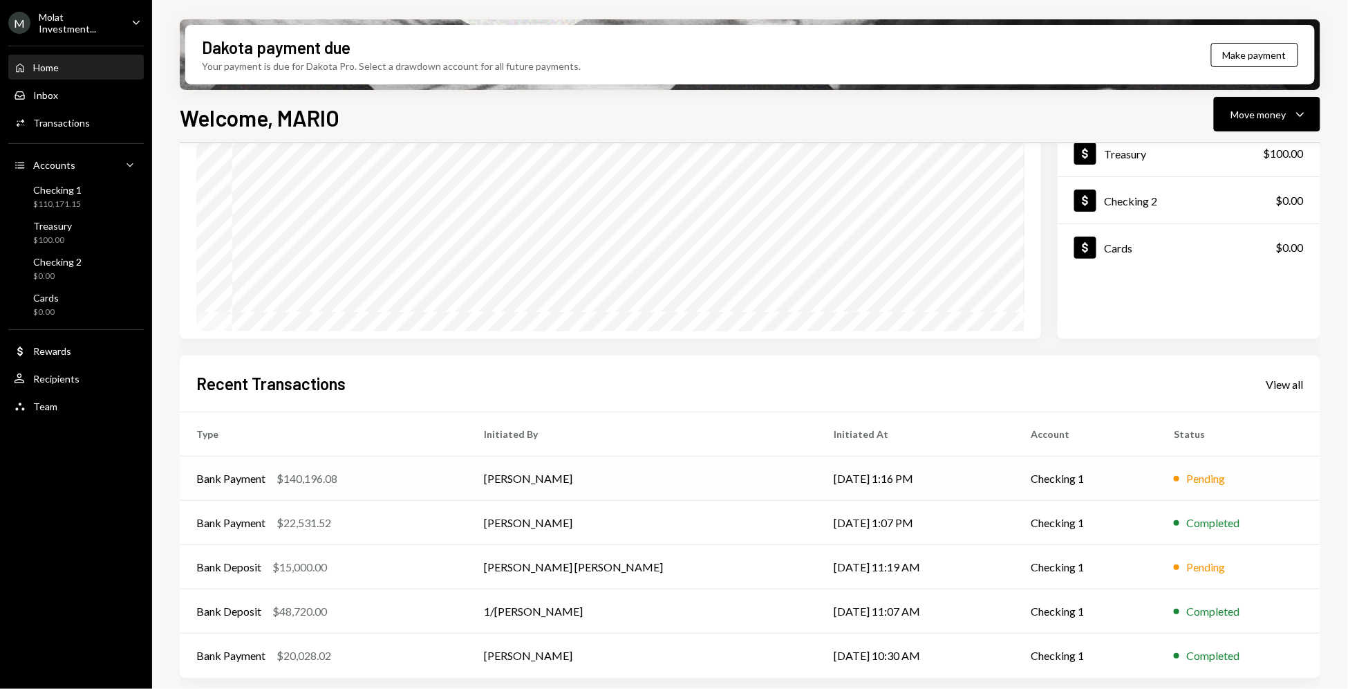
click at [599, 474] on td "[PERSON_NAME]" at bounding box center [642, 478] width 351 height 44
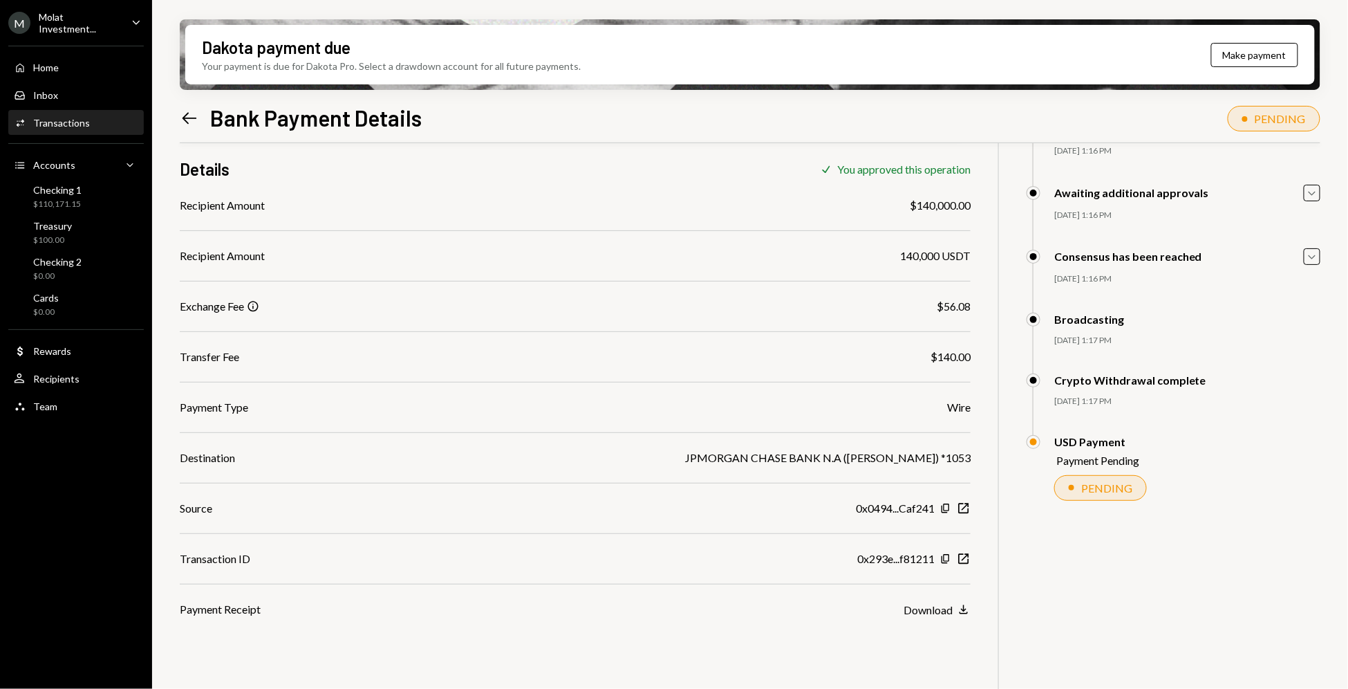
scroll to position [111, 0]
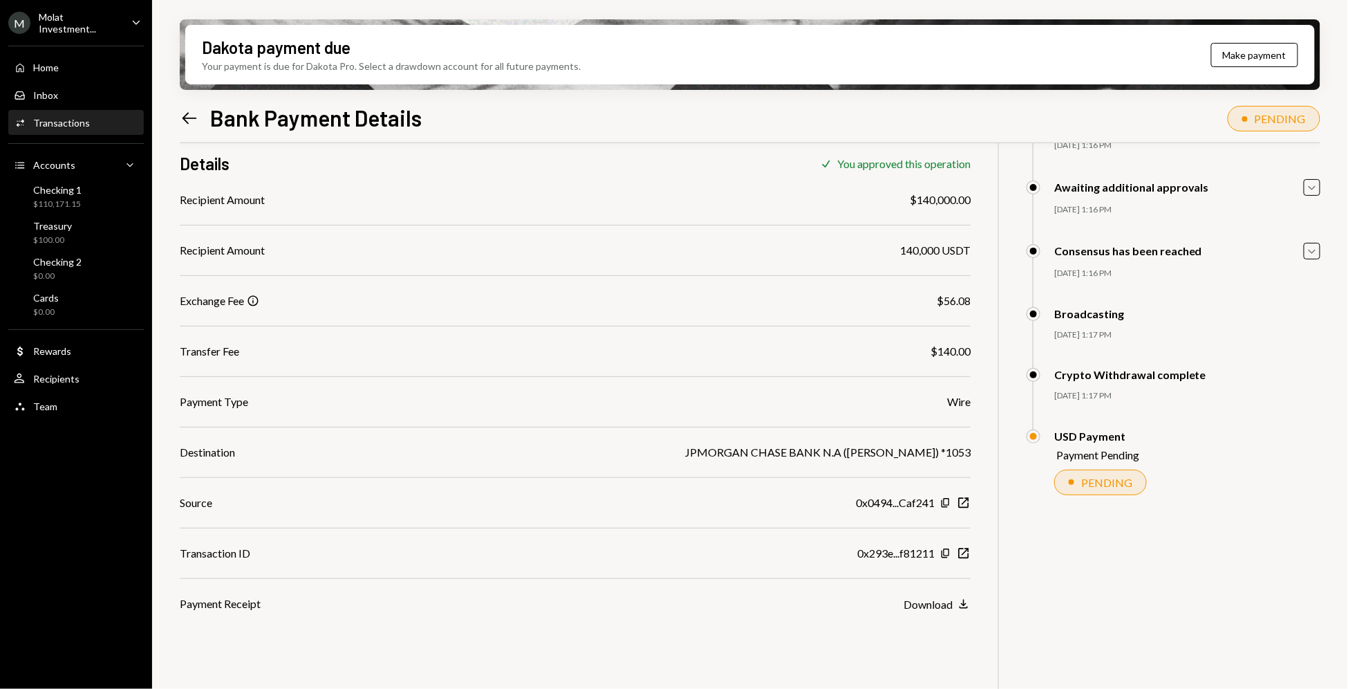
click at [183, 117] on icon at bounding box center [190, 118] width 15 height 12
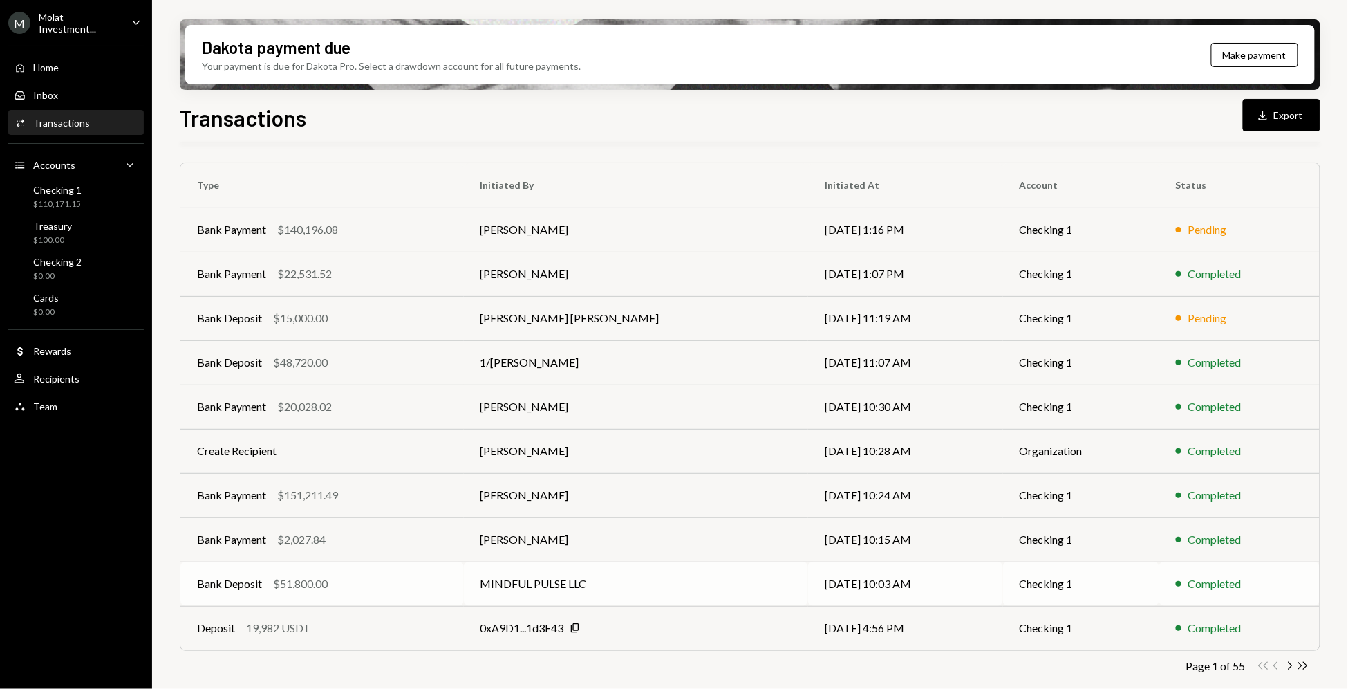
scroll to position [100, 0]
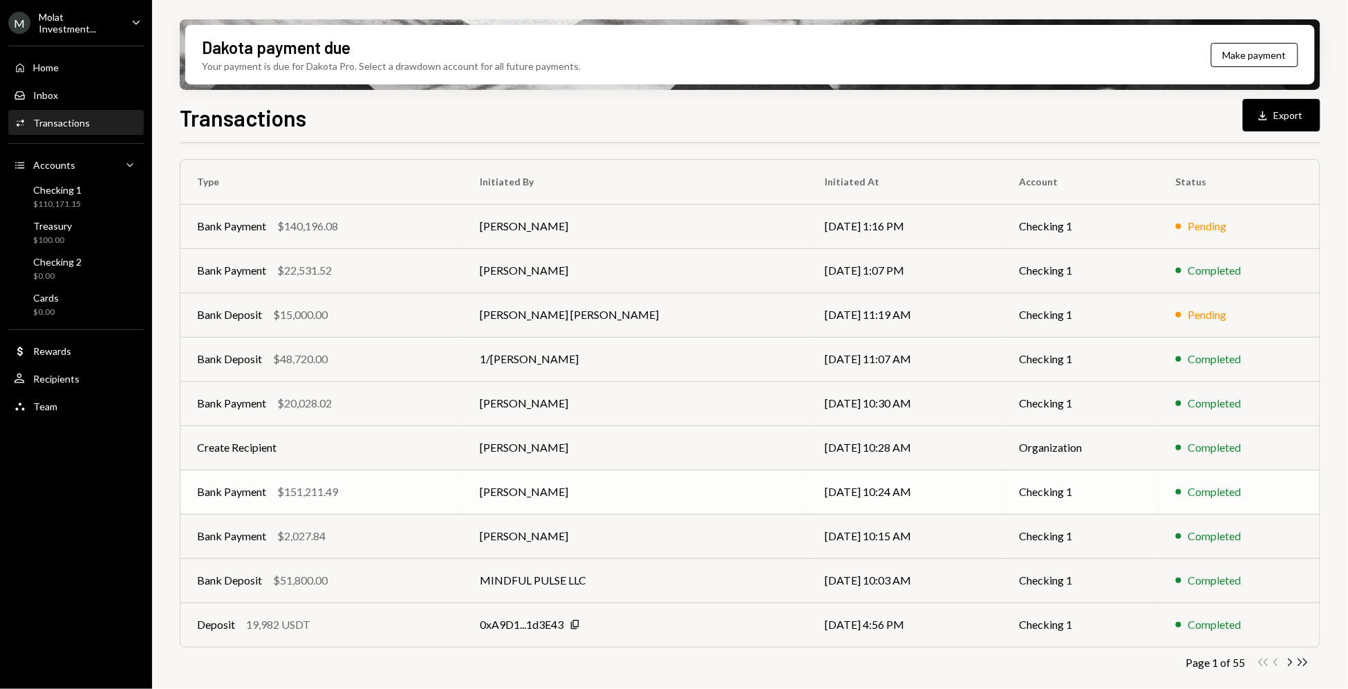
click at [458, 492] on td "Bank Payment $151,211.49" at bounding box center [322, 492] width 284 height 44
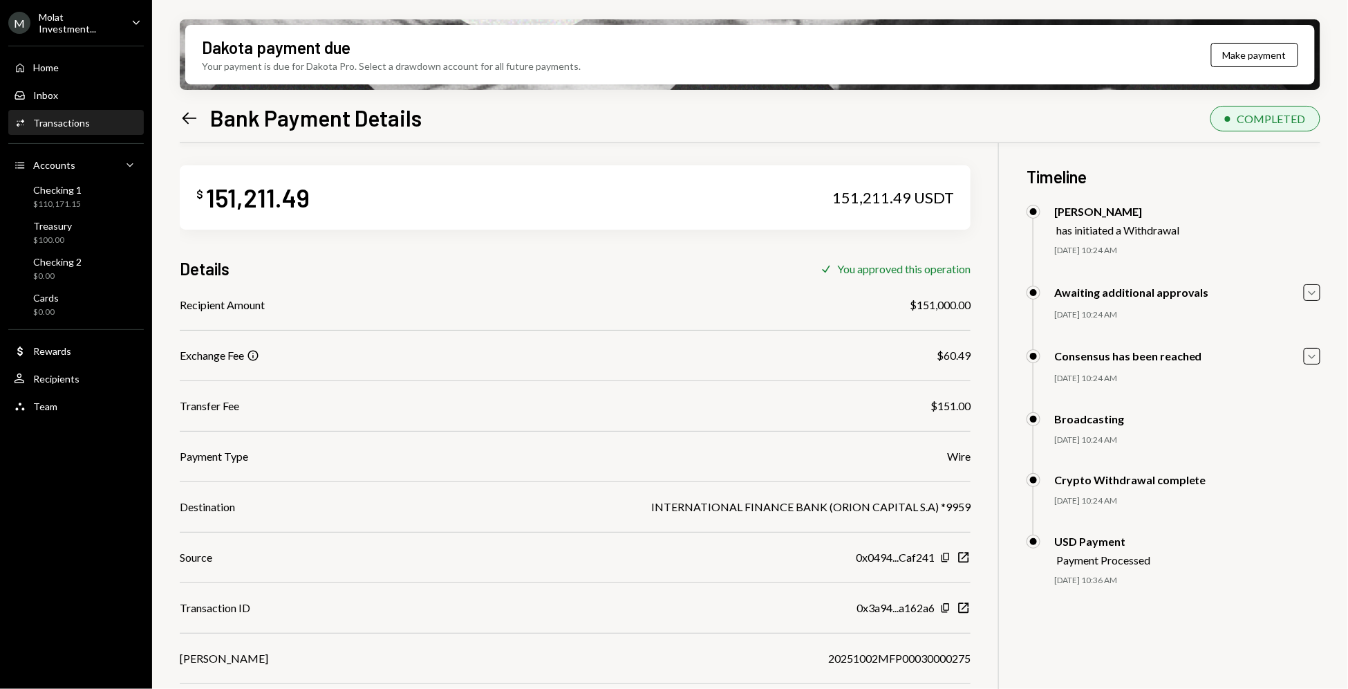
scroll to position [7, 0]
click at [66, 62] on div "Home Home" at bounding box center [76, 68] width 124 height 12
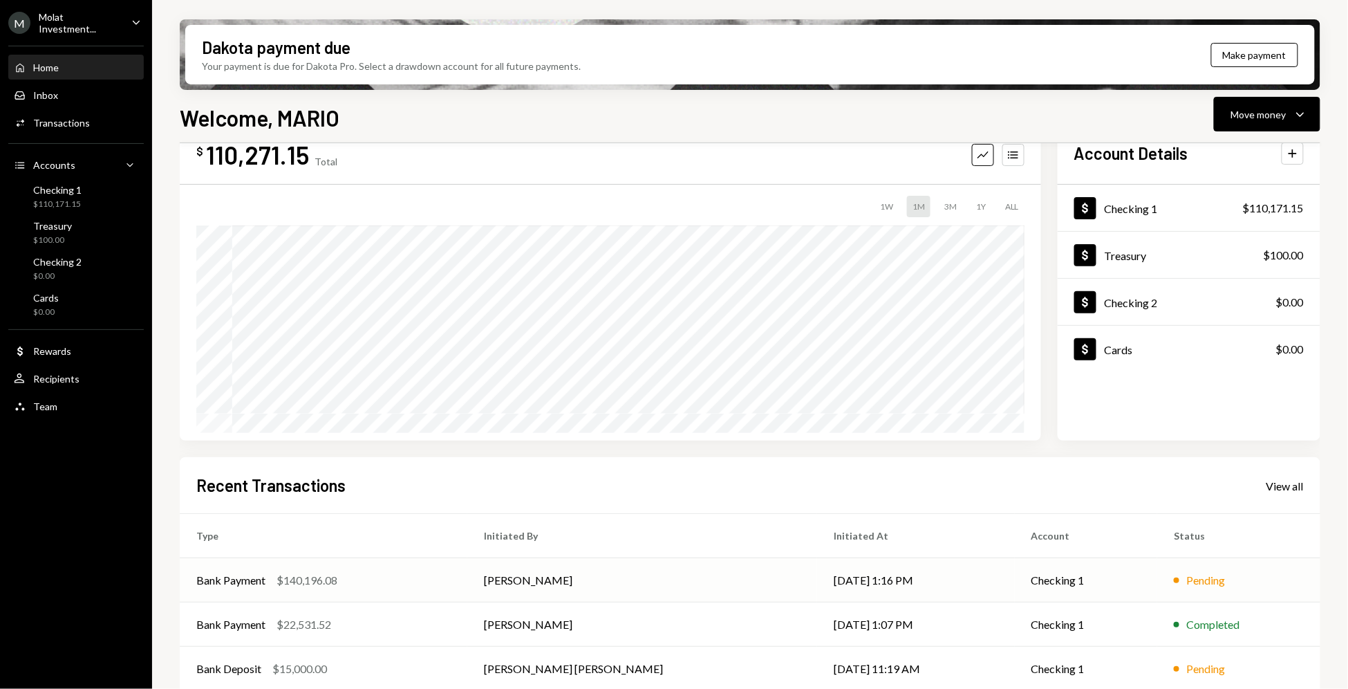
scroll to position [48, 0]
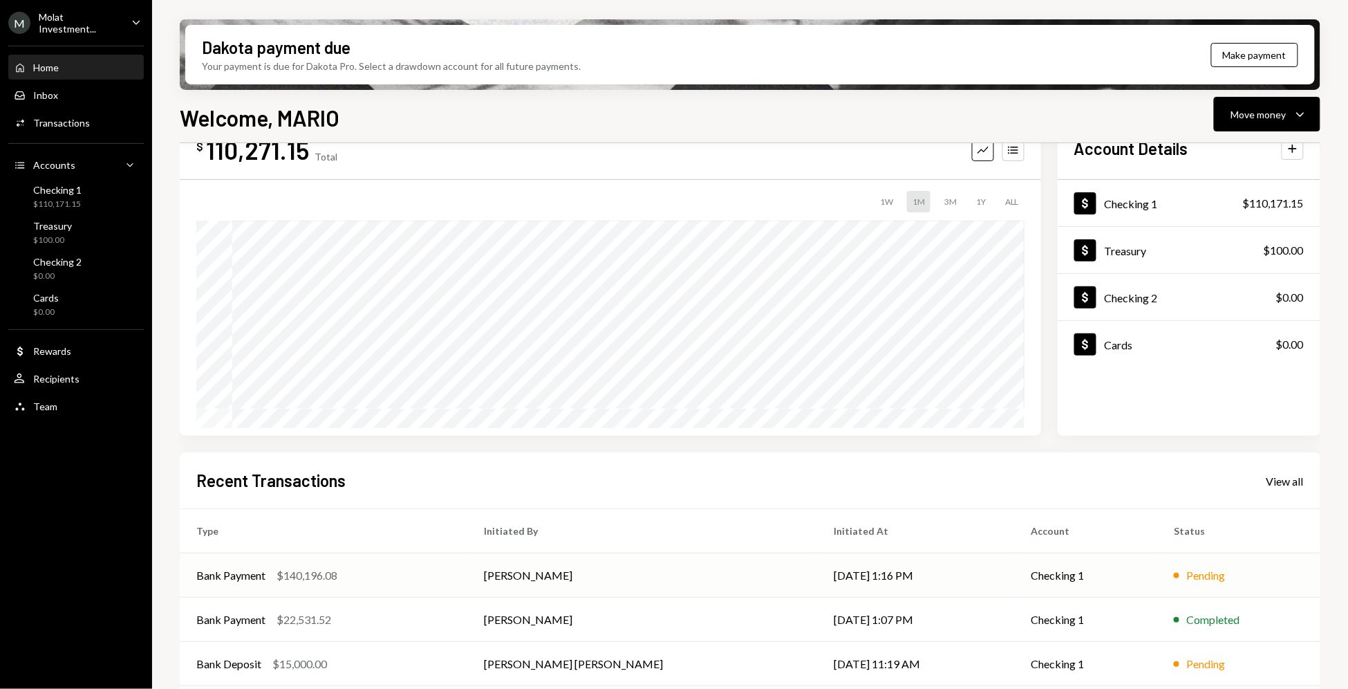
click at [677, 581] on td "[PERSON_NAME]" at bounding box center [642, 575] width 351 height 44
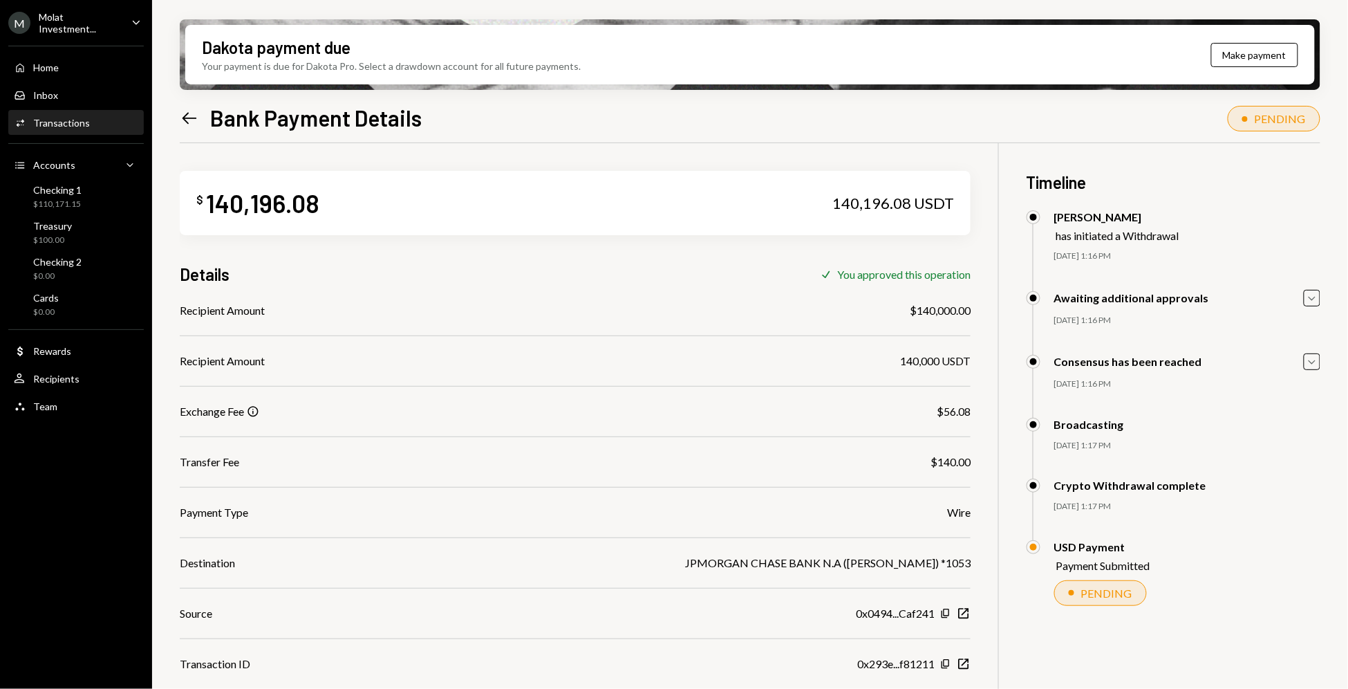
click at [136, 26] on icon "Caret Down" at bounding box center [136, 22] width 15 height 15
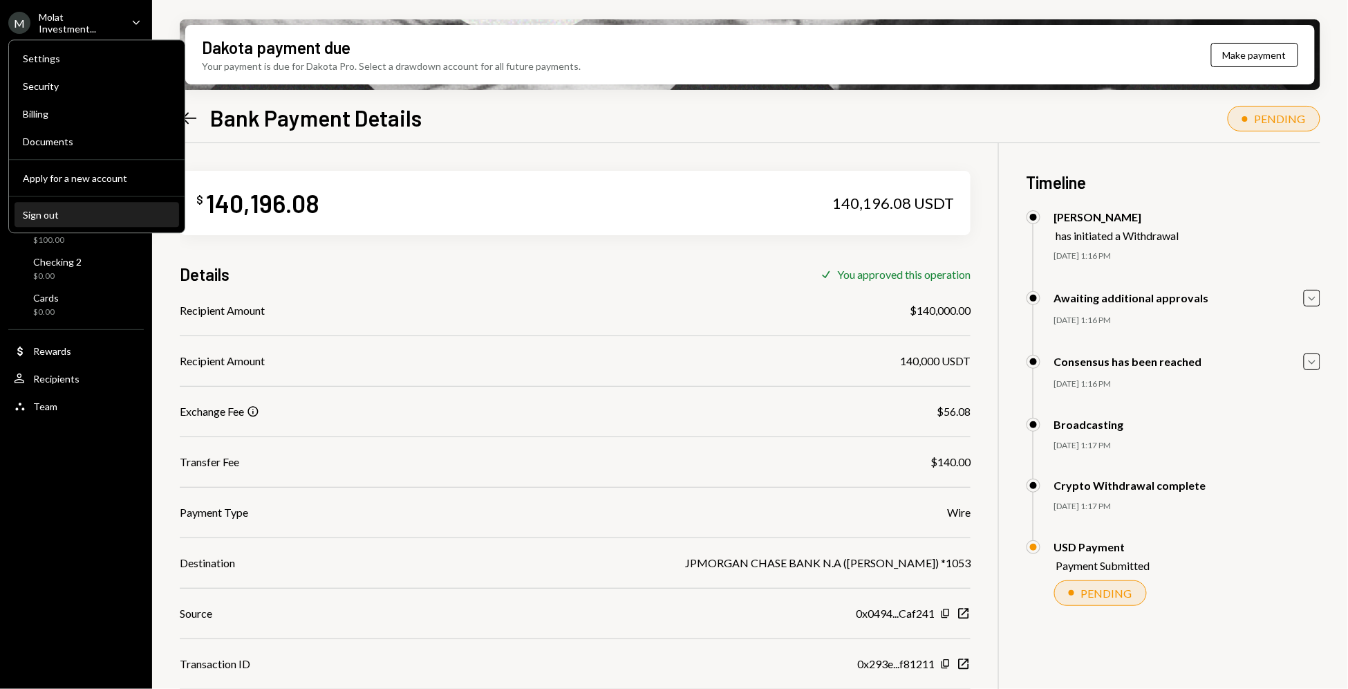
click at [88, 205] on button "Sign out" at bounding box center [97, 215] width 165 height 25
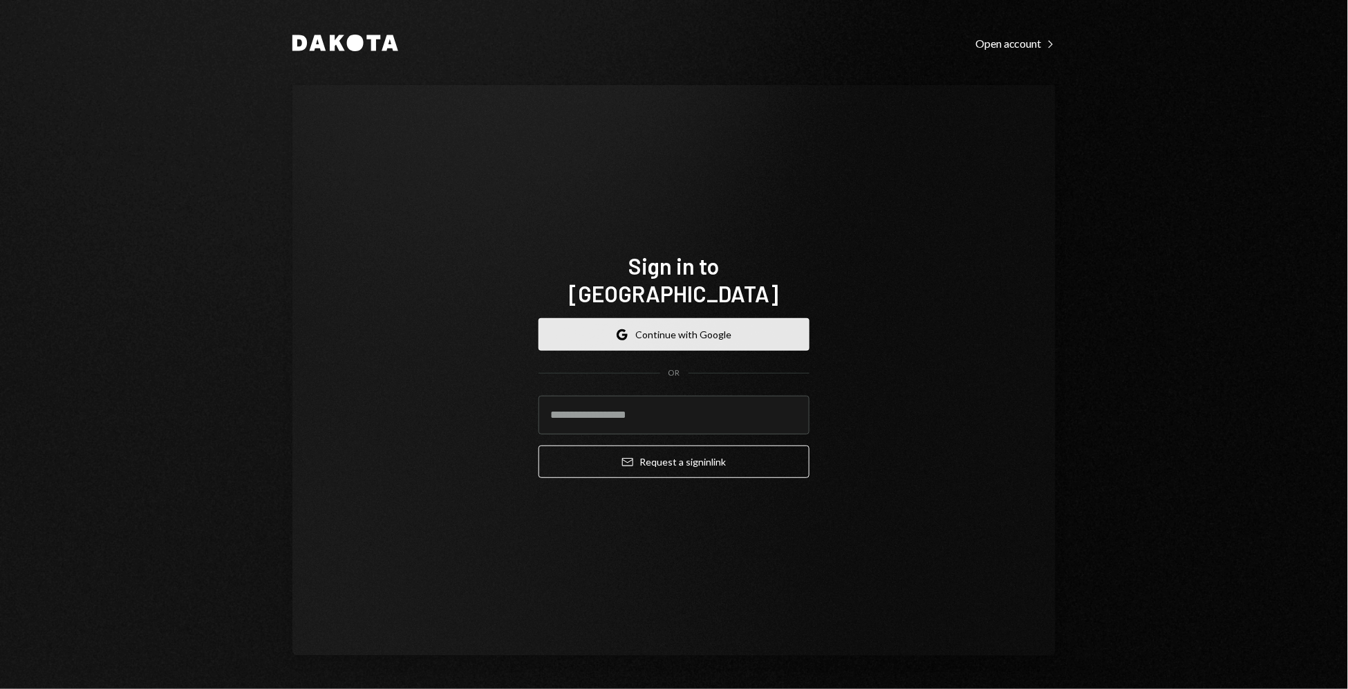
click at [722, 332] on button "Google Continue with Google" at bounding box center [674, 334] width 271 height 32
